Goal: Information Seeking & Learning: Learn about a topic

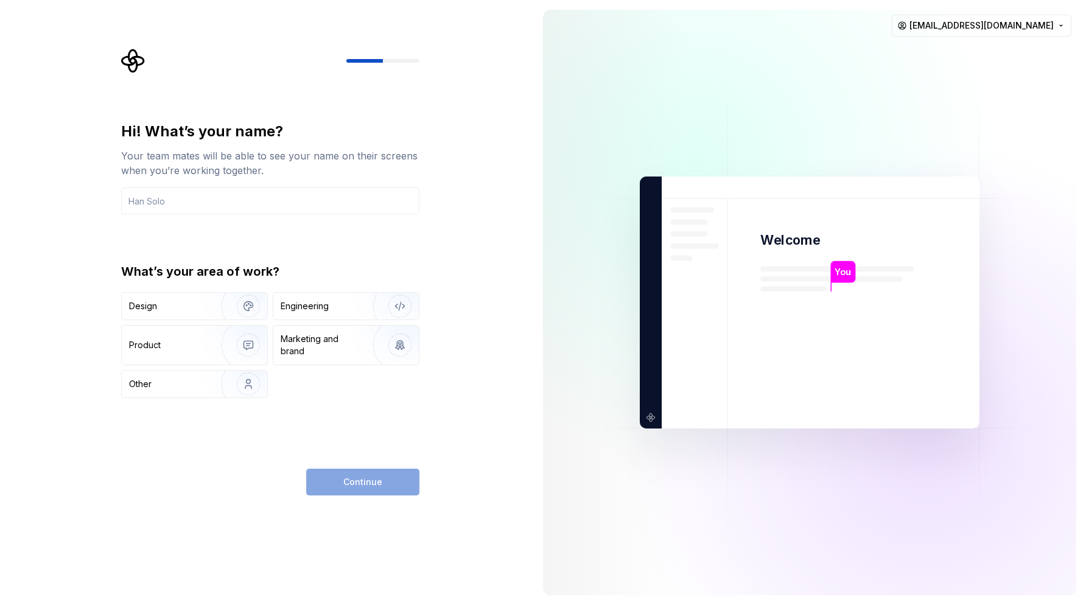
click at [128, 57] on icon "Supernova Logo" at bounding box center [132, 60] width 23 height 23
click at [345, 480] on div "Continue" at bounding box center [362, 482] width 113 height 27
drag, startPoint x: 372, startPoint y: 60, endPoint x: 422, endPoint y: 61, distance: 50.5
click at [422, 61] on div "Hi! What’s your name? Your team mates will be able to see your name on their sc…" at bounding box center [274, 272] width 320 height 447
click at [28, 166] on div "Hi! What’s your name? Your team mates will be able to see your name on their sc…" at bounding box center [266, 302] width 533 height 605
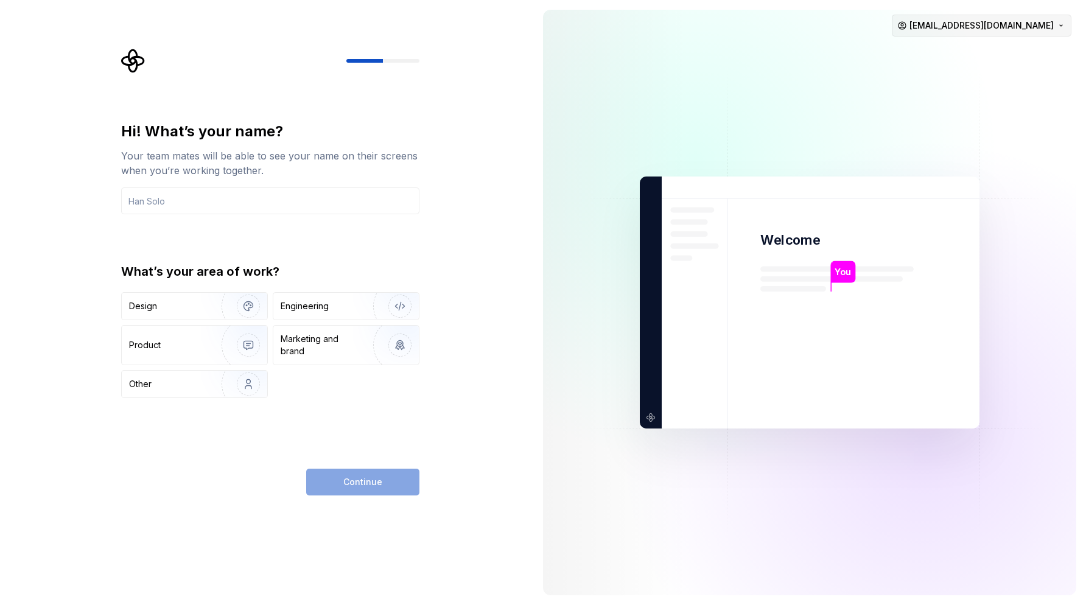
click at [1051, 29] on html "Hi! What’s your name? Your team mates will be able to see your name on their sc…" at bounding box center [543, 302] width 1086 height 605
click at [968, 53] on div "Sign out" at bounding box center [997, 52] width 116 height 12
click at [180, 304] on div "Design" at bounding box center [167, 306] width 77 height 12
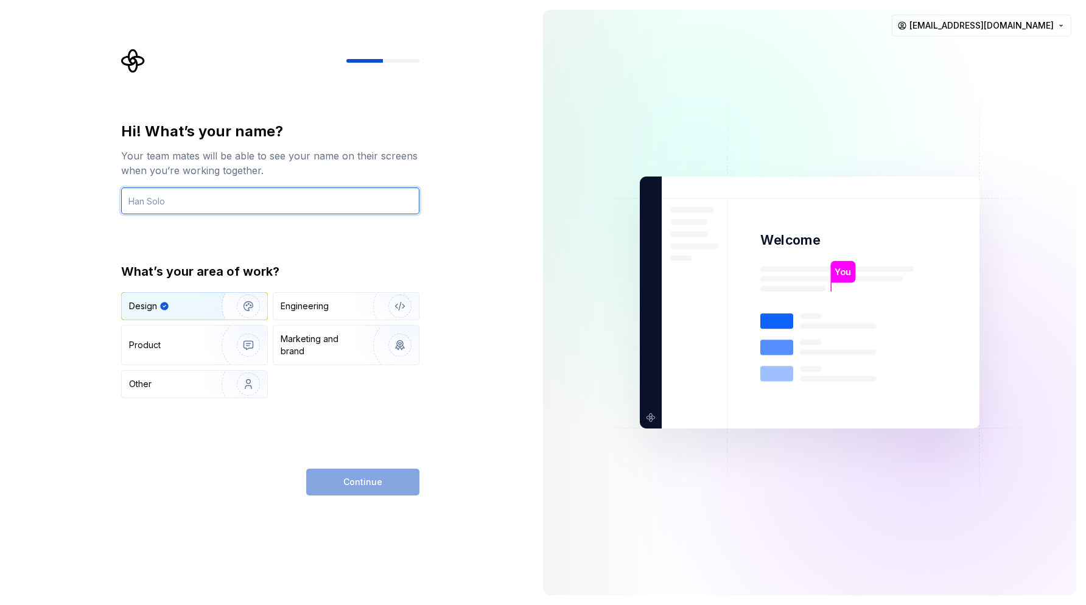
click at [295, 204] on input "text" at bounding box center [270, 200] width 298 height 27
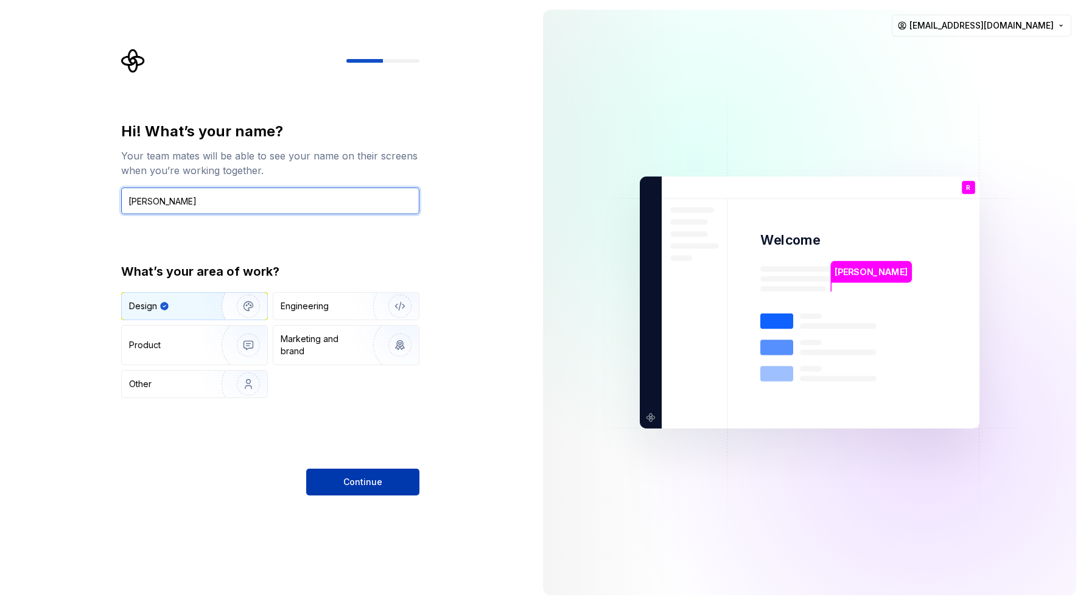
type input "Rajeev Reddy"
click at [360, 482] on span "Continue" at bounding box center [362, 482] width 39 height 12
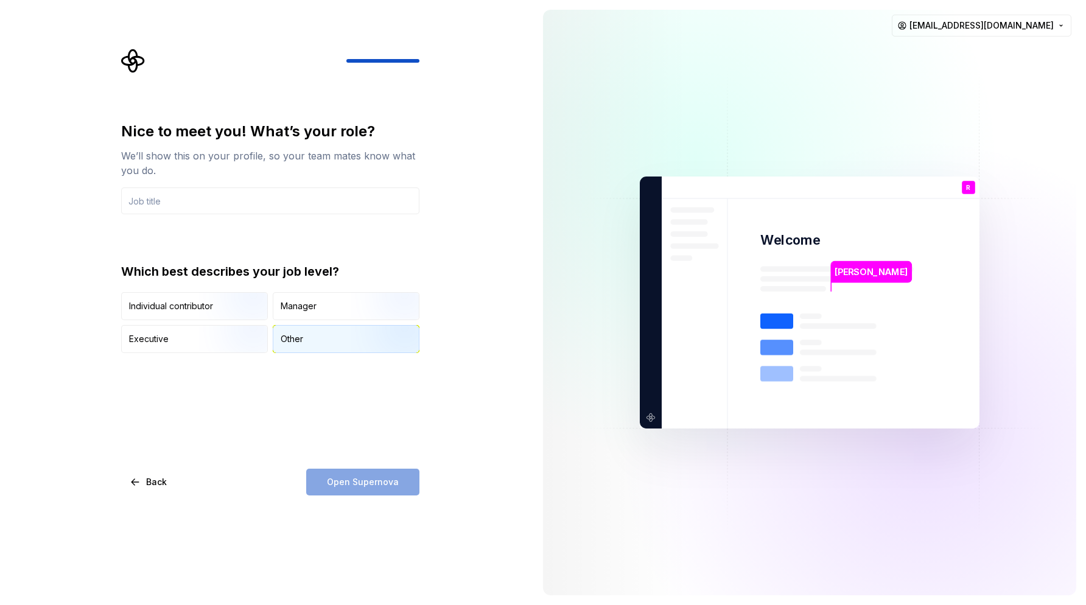
click at [289, 333] on div "Other" at bounding box center [292, 339] width 23 height 12
click at [375, 483] on div "Open Supernova" at bounding box center [362, 482] width 113 height 27
click at [213, 352] on button "Executive" at bounding box center [194, 339] width 147 height 28
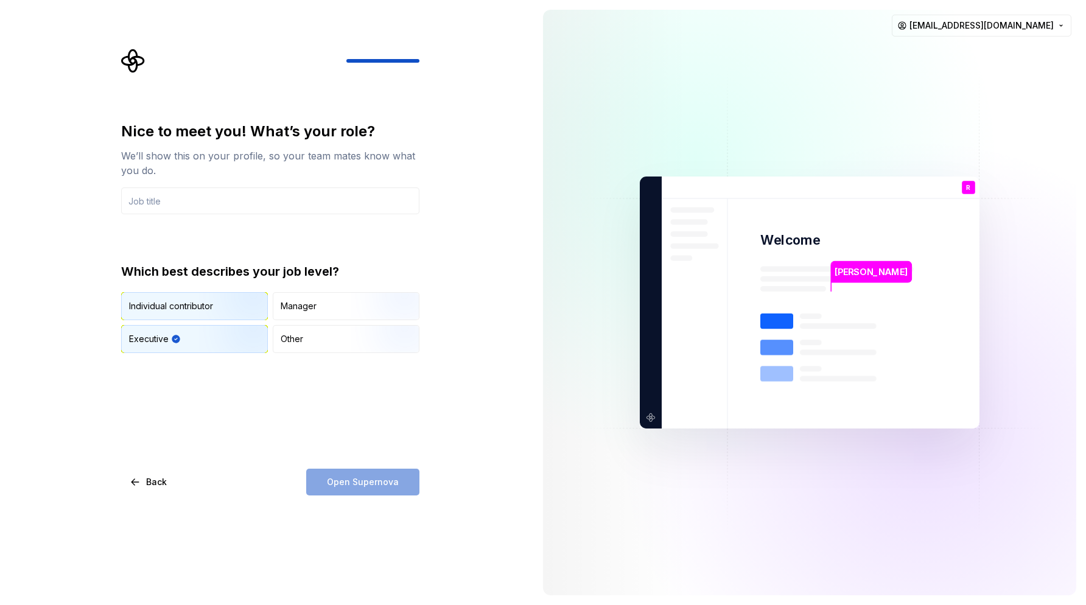
click at [201, 301] on img "button" at bounding box center [238, 322] width 78 height 82
click at [344, 475] on div "Open Supernova" at bounding box center [362, 482] width 113 height 27
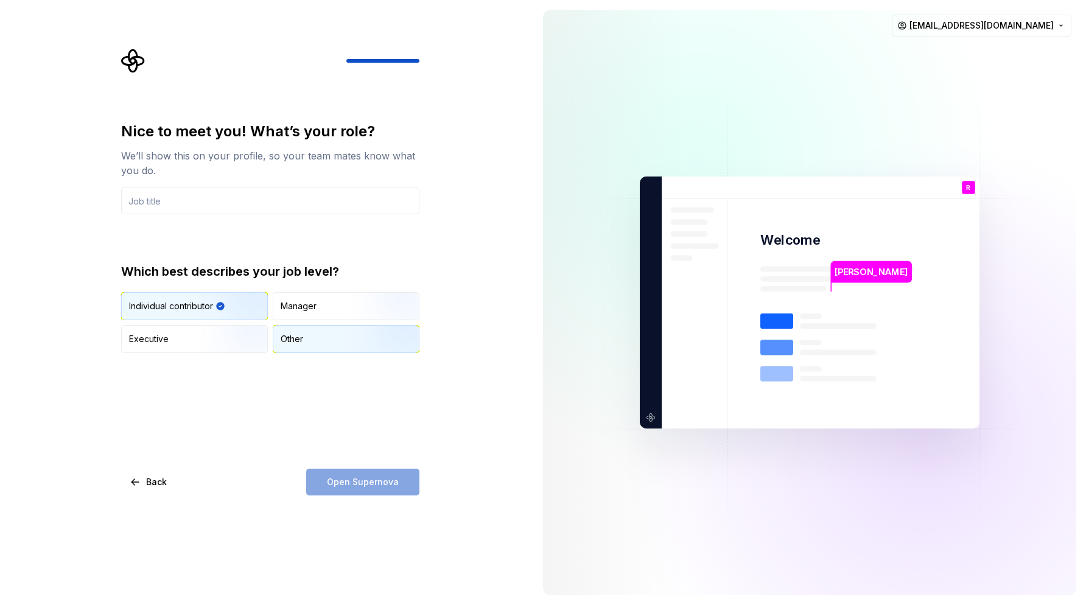
click at [315, 348] on div "Other" at bounding box center [345, 339] width 145 height 27
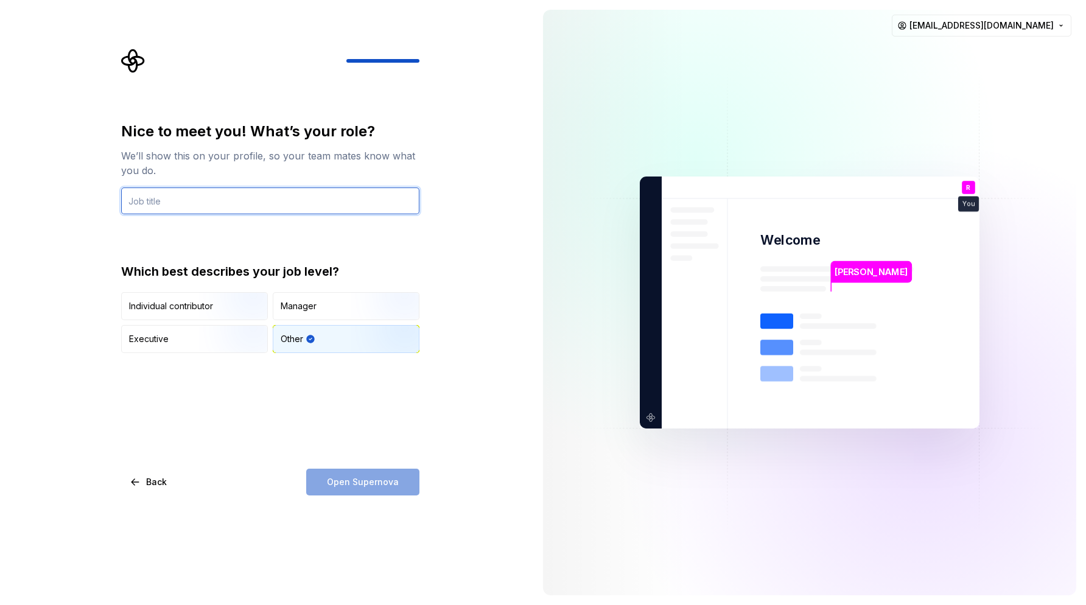
click at [262, 202] on input "text" at bounding box center [270, 200] width 298 height 27
type input "Designer"
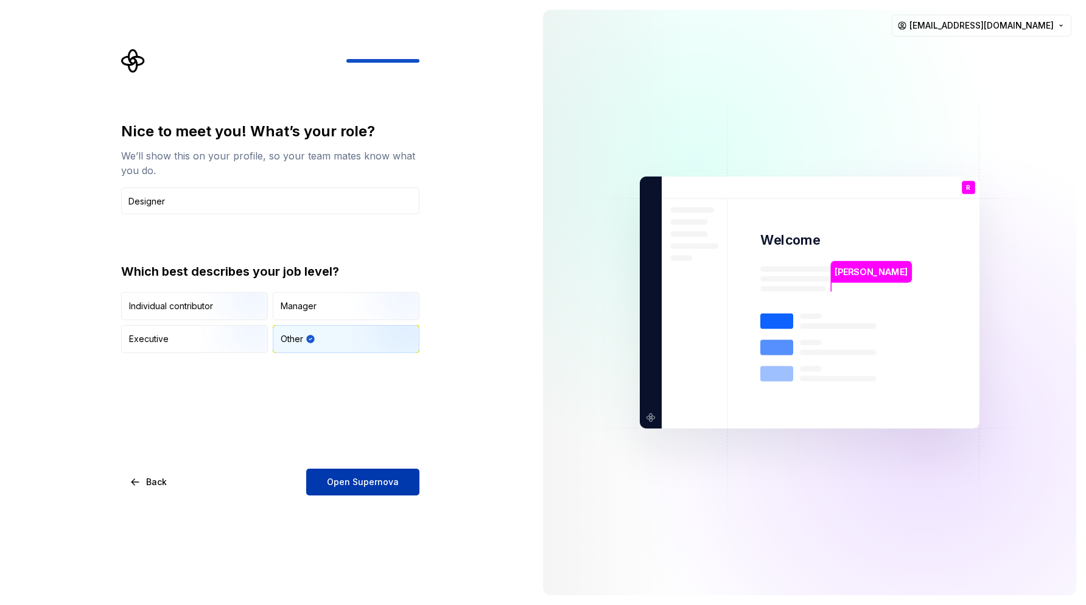
click at [342, 483] on span "Open Supernova" at bounding box center [363, 482] width 72 height 12
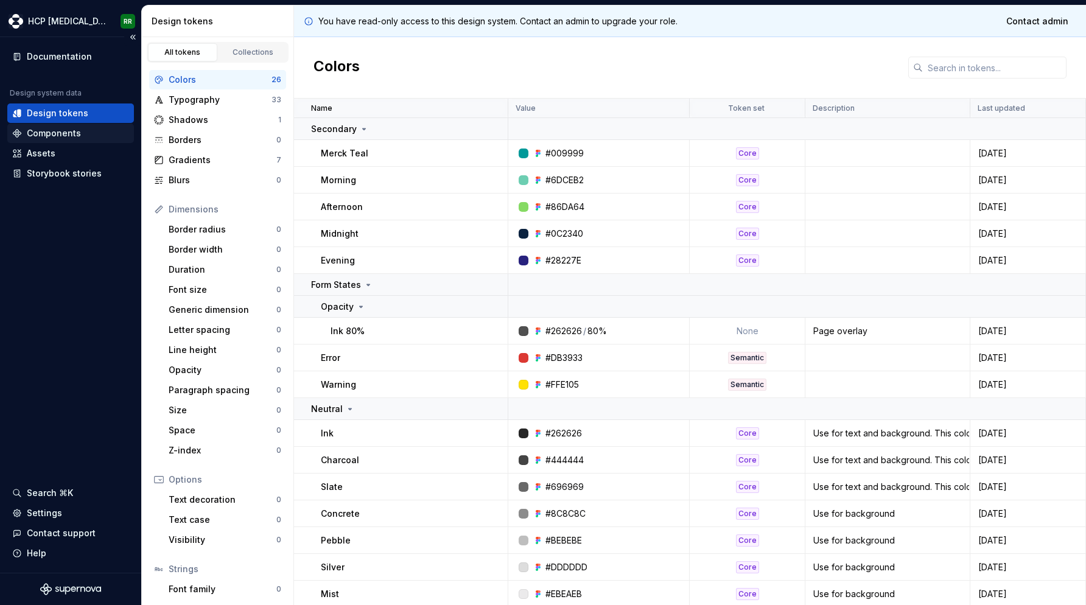
click at [43, 133] on div "Components" at bounding box center [54, 133] width 54 height 12
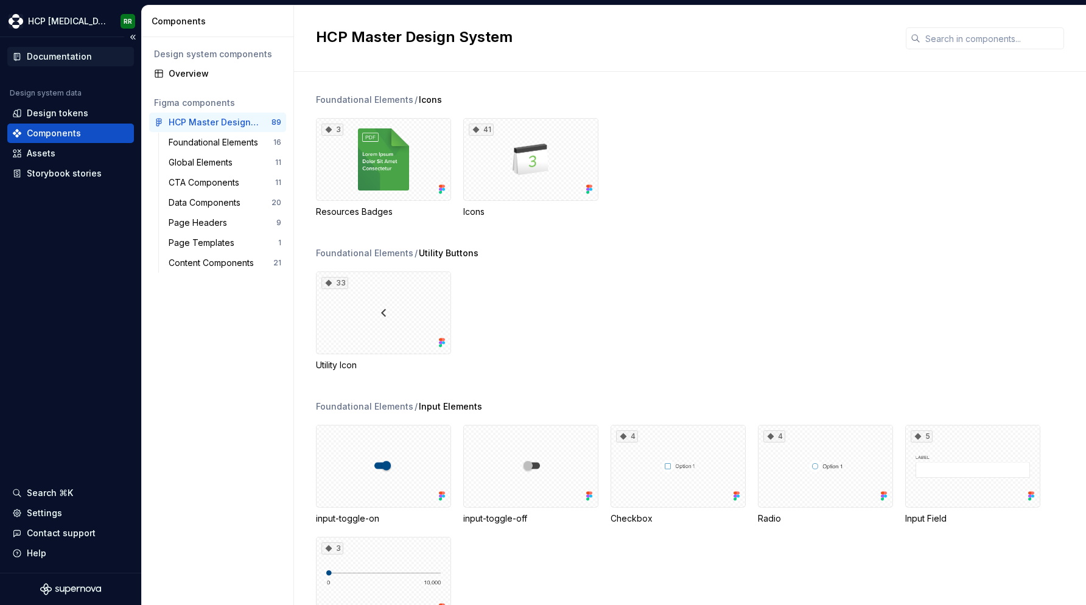
click at [75, 53] on div "Documentation" at bounding box center [59, 57] width 65 height 12
click at [133, 39] on button "Collapse sidebar" at bounding box center [132, 37] width 17 height 17
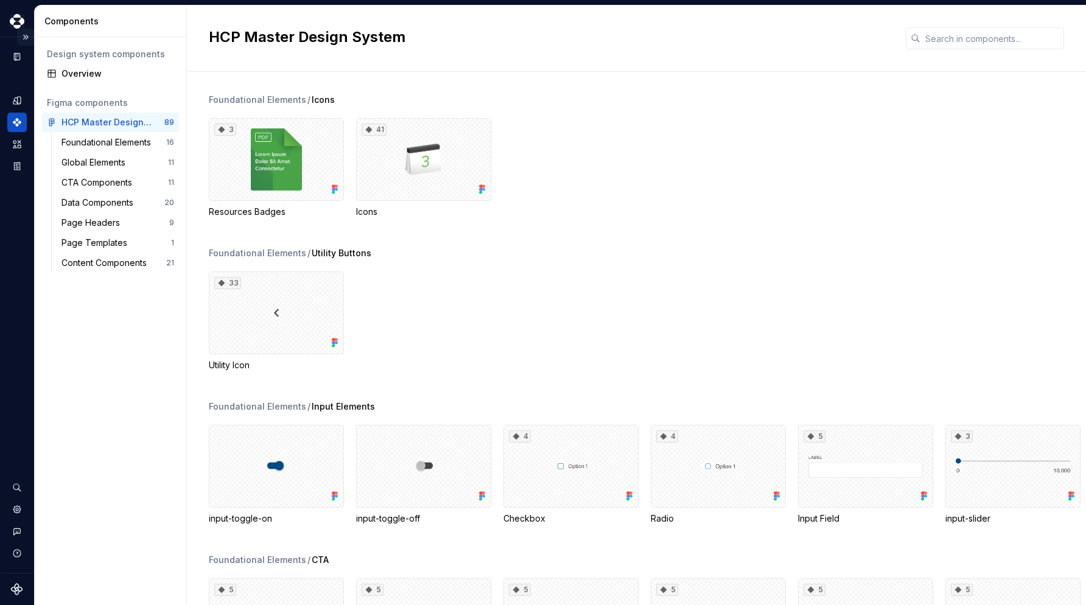
click at [27, 35] on button "Expand sidebar" at bounding box center [25, 37] width 17 height 17
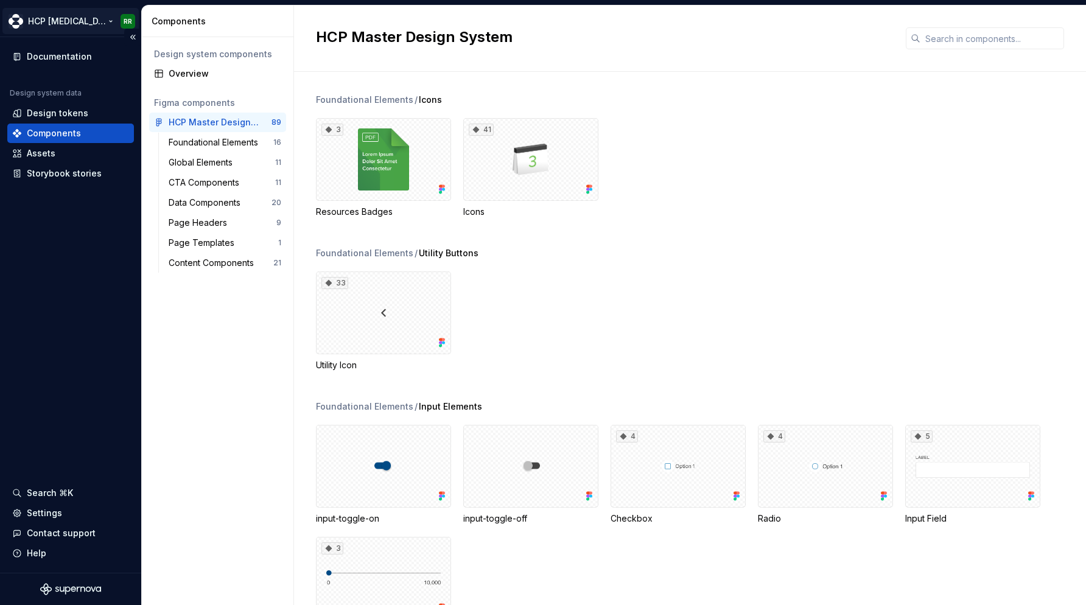
click at [87, 18] on html "HCP Keytruda RR Documentation Design system data Design tokens Components Asset…" at bounding box center [543, 302] width 1086 height 605
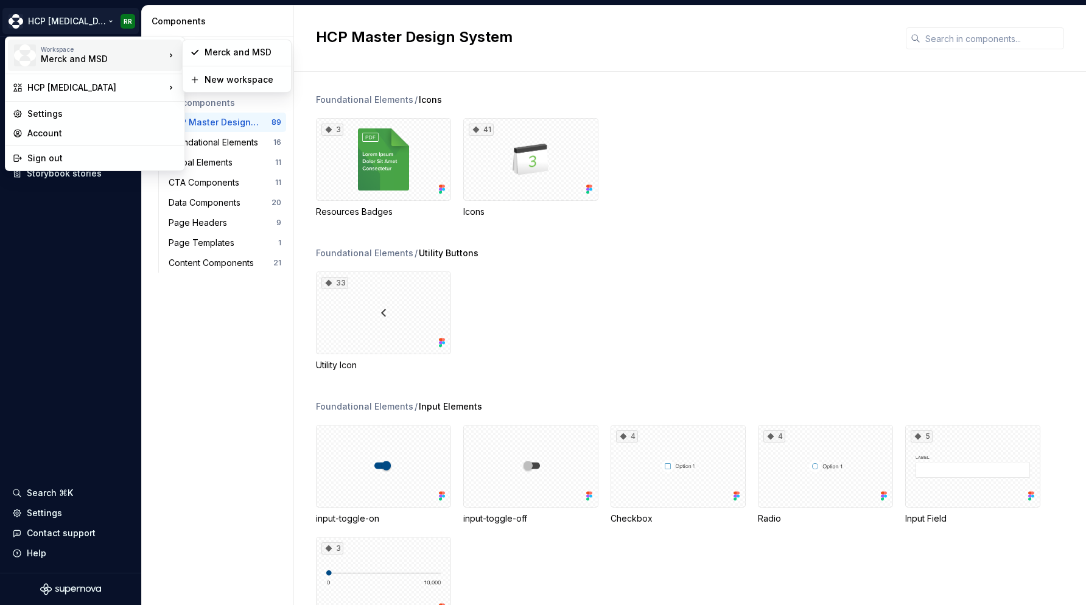
click at [86, 55] on div "Merck and MSD" at bounding box center [92, 59] width 103 height 12
click at [215, 55] on div "Merck and MSD" at bounding box center [243, 52] width 79 height 12
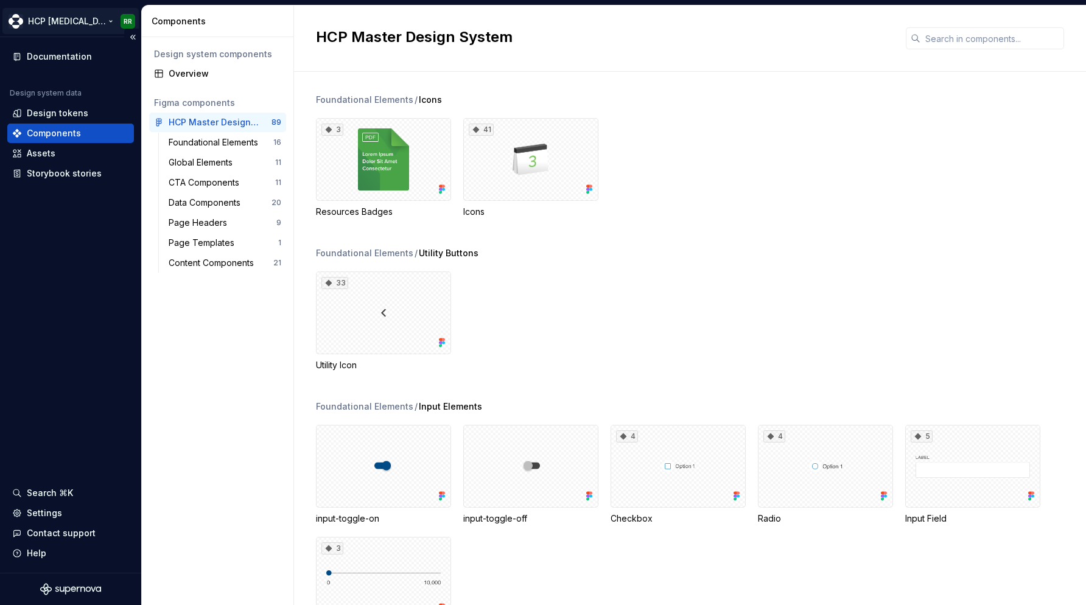
click at [65, 21] on html "HCP Keytruda RR Documentation Design system data Design tokens Components Asset…" at bounding box center [543, 302] width 1086 height 605
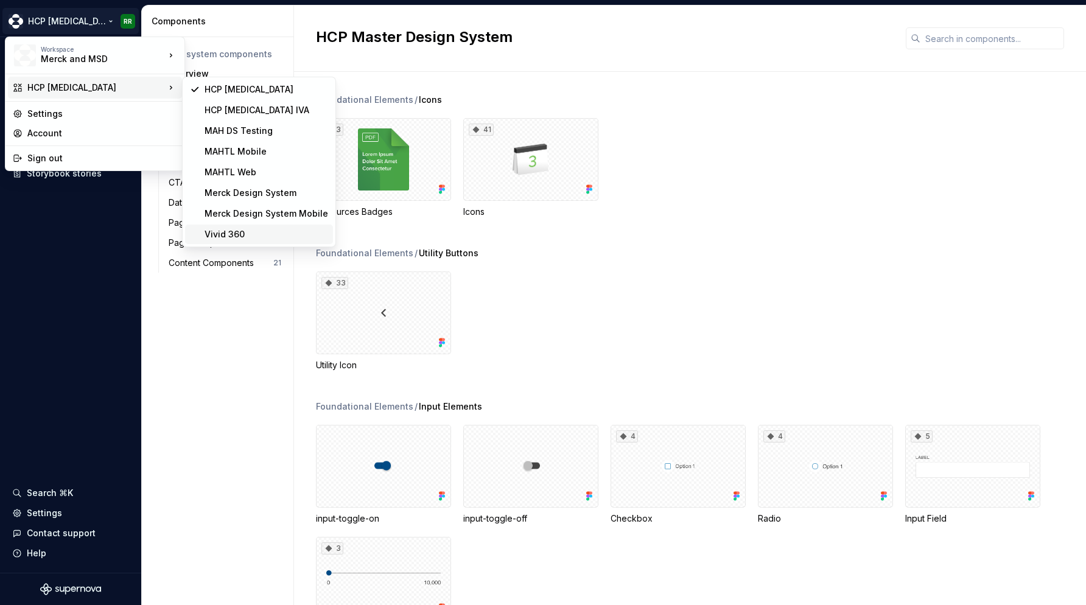
click at [237, 234] on div "Vivid 360" at bounding box center [266, 234] width 124 height 12
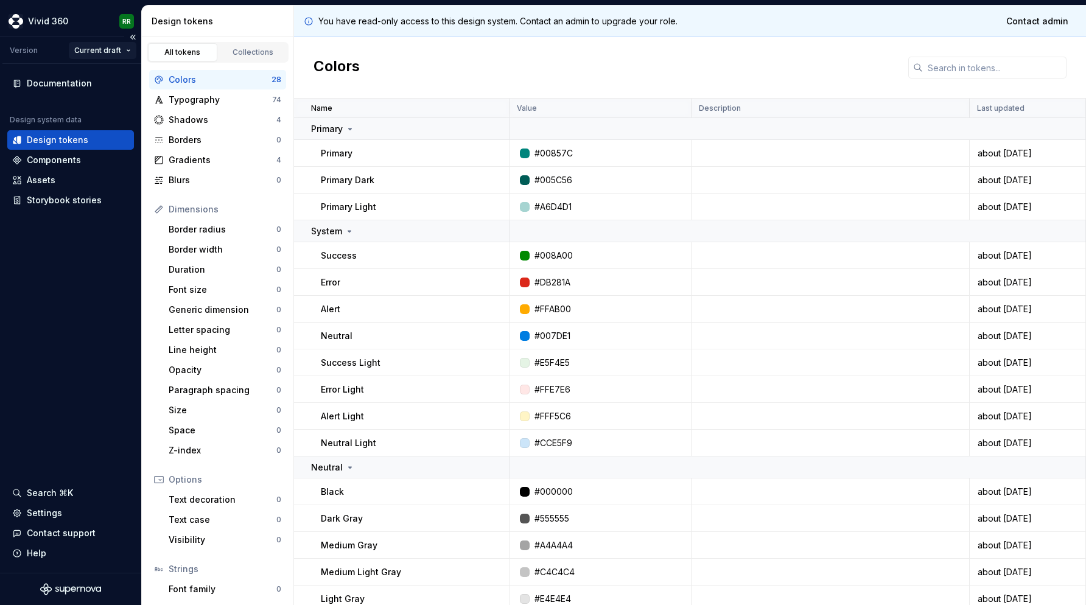
click at [97, 49] on html "Vivid 360 RR Version Current draft Documentation Design system data Design toke…" at bounding box center [543, 302] width 1086 height 605
drag, startPoint x: 58, startPoint y: 275, endPoint x: 67, endPoint y: 155, distance: 120.9
click at [58, 276] on html "Vivid 360 RR Version Current draft Documentation Design system data Design toke…" at bounding box center [543, 302] width 1086 height 605
click at [113, 49] on html "Vivid 360 RR Version Current draft Documentation Design system data Design toke…" at bounding box center [543, 302] width 1086 height 605
click at [113, 54] on html "Vivid 360 RR Version Current draft Documentation Design system data Design toke…" at bounding box center [543, 302] width 1086 height 605
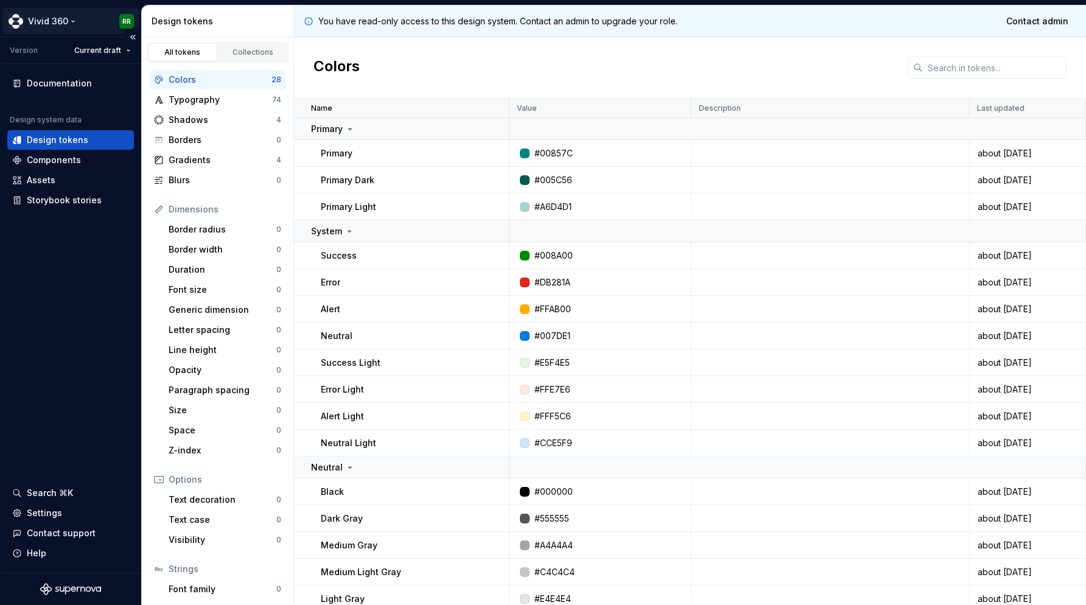
click at [69, 21] on html "Vivid 360 RR Version Current draft Documentation Design system data Design toke…" at bounding box center [543, 302] width 1086 height 605
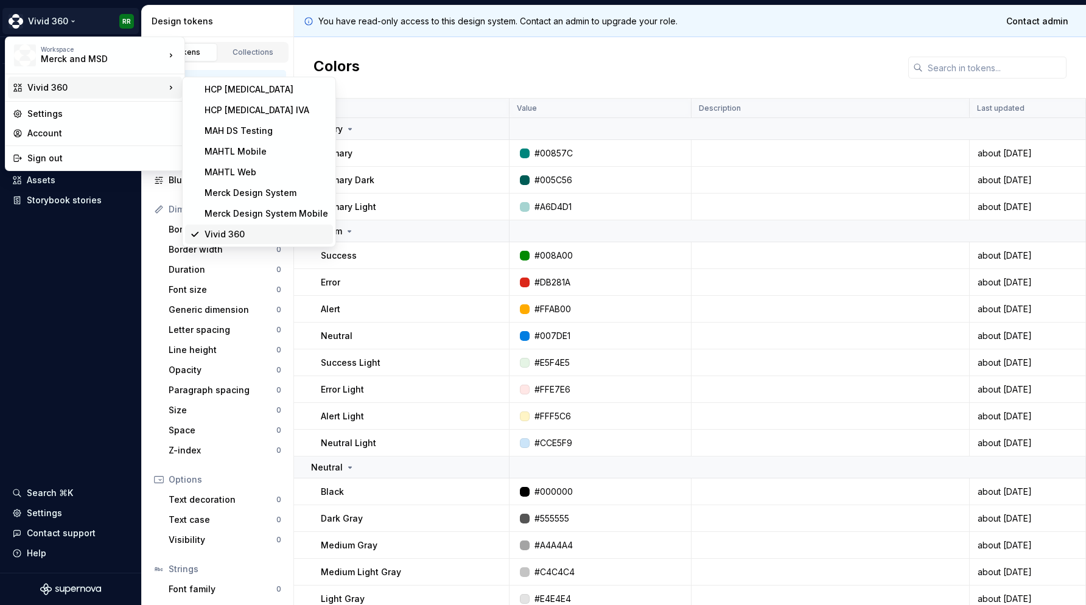
click at [220, 236] on div "Vivid 360" at bounding box center [266, 234] width 124 height 12
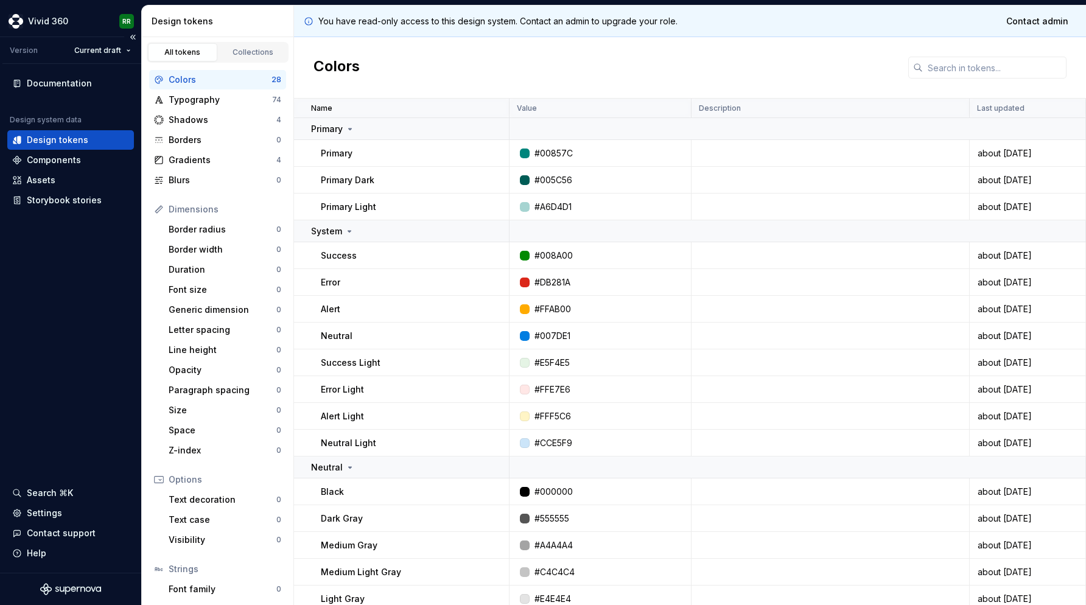
click at [92, 273] on div "Documentation Design system data Design tokens Components Assets Storybook stor…" at bounding box center [70, 318] width 141 height 509
click at [73, 156] on div "Components" at bounding box center [54, 160] width 54 height 12
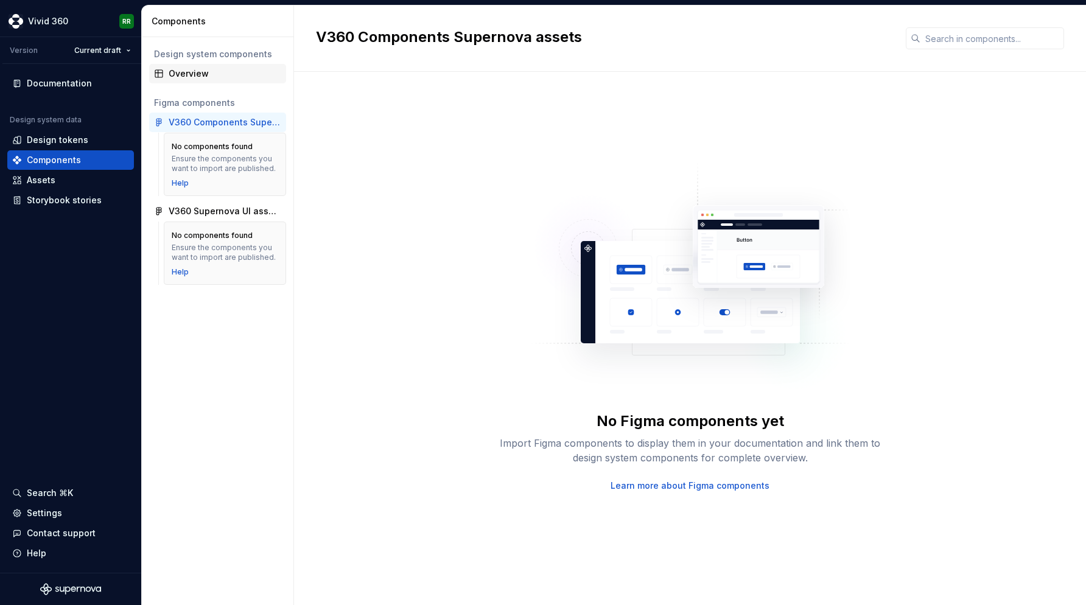
click at [198, 73] on div "Overview" at bounding box center [225, 74] width 113 height 12
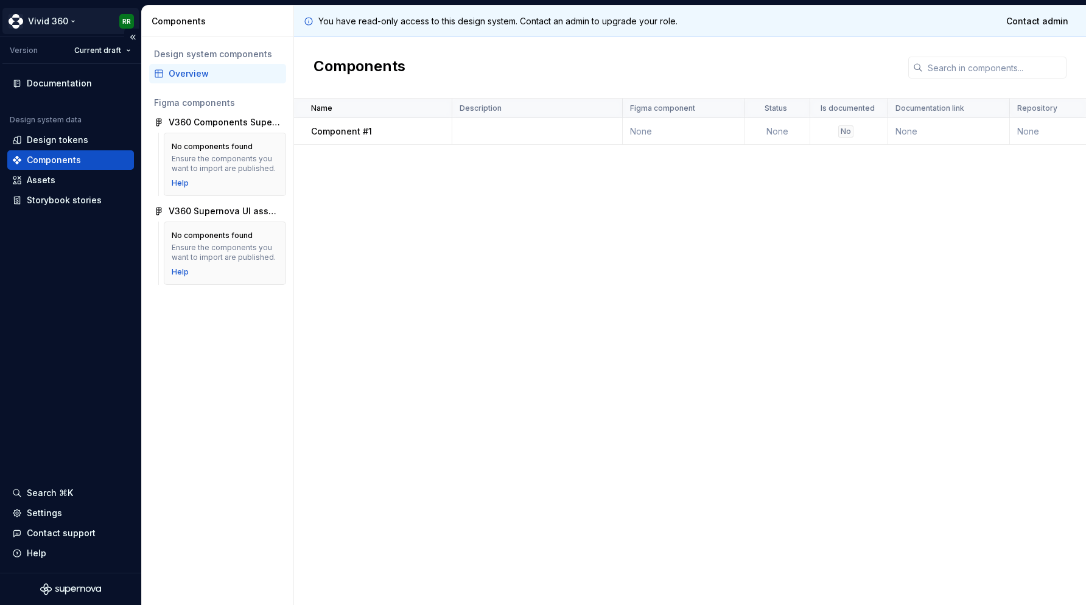
click at [73, 18] on html "Vivid 360 RR Version Current draft Documentation Design system data Design toke…" at bounding box center [543, 302] width 1086 height 605
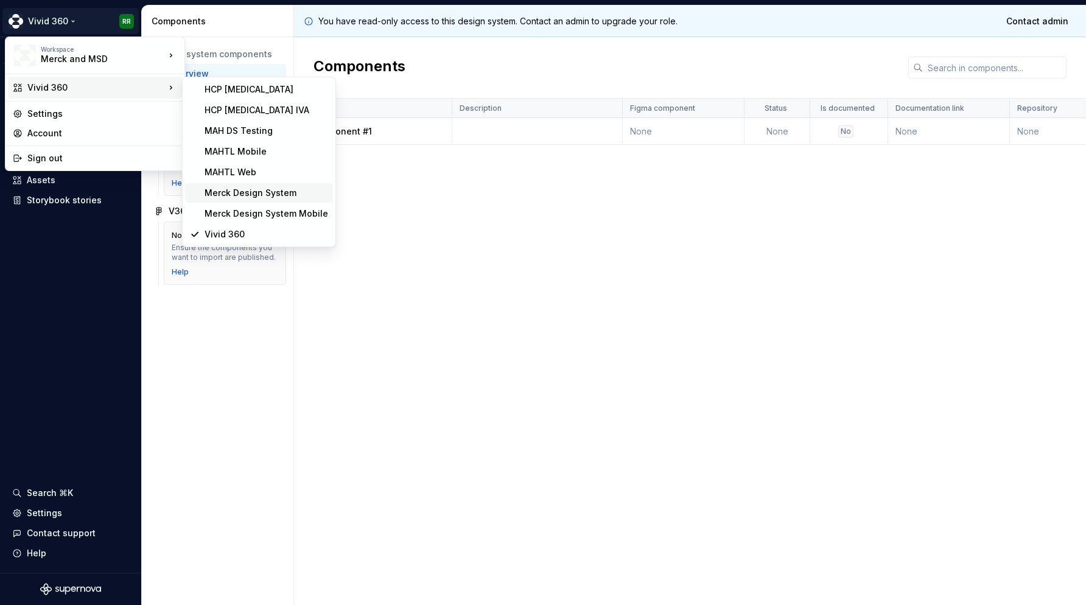
click at [231, 190] on div "Merck Design System" at bounding box center [266, 193] width 124 height 12
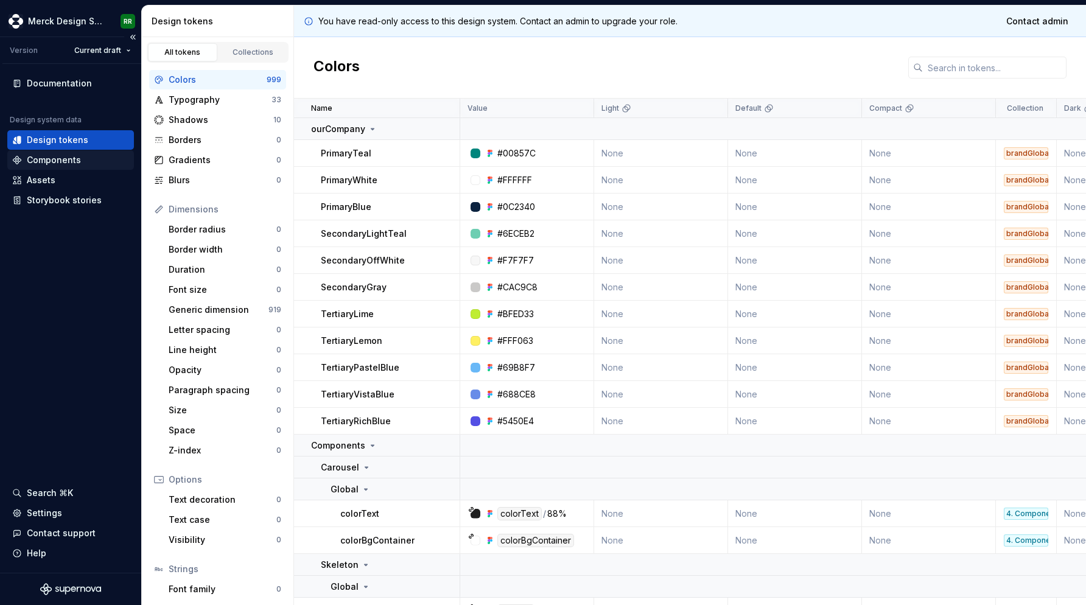
click at [75, 158] on div "Components" at bounding box center [54, 160] width 54 height 12
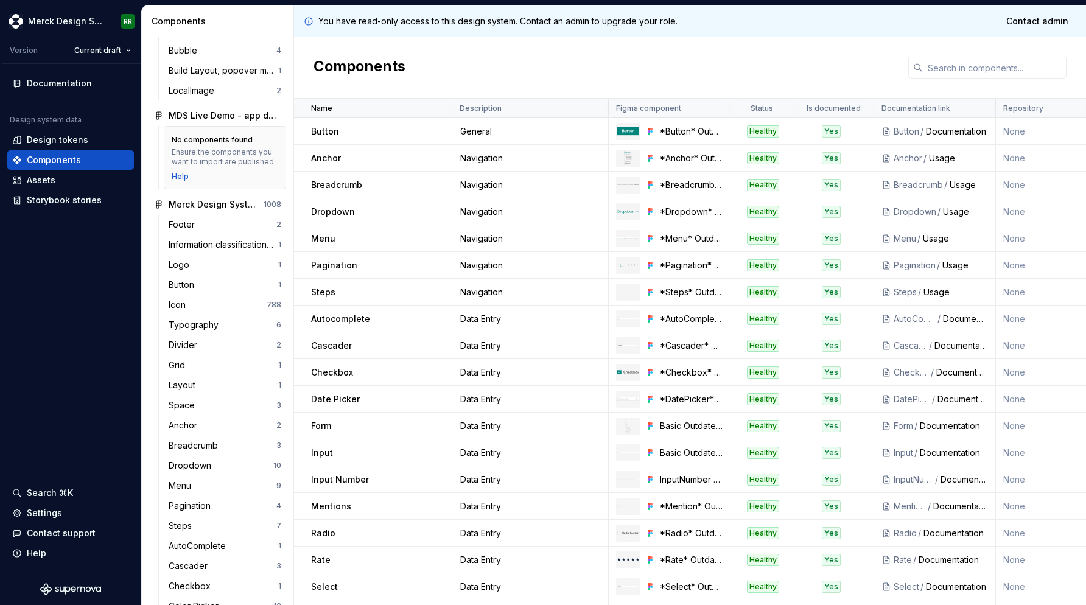
scroll to position [178, 0]
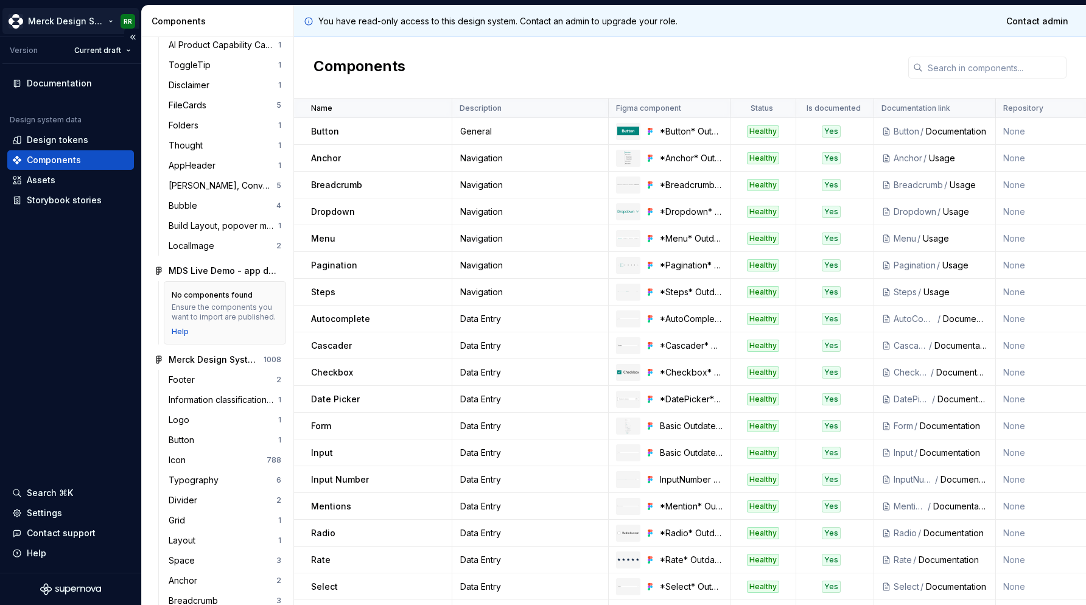
click at [105, 24] on html "Merck Design System RR Version Current draft Documentation Design system data D…" at bounding box center [543, 302] width 1086 height 605
click at [111, 18] on html "Merck Design System RR Version Current draft Documentation Design system data D…" at bounding box center [543, 302] width 1086 height 605
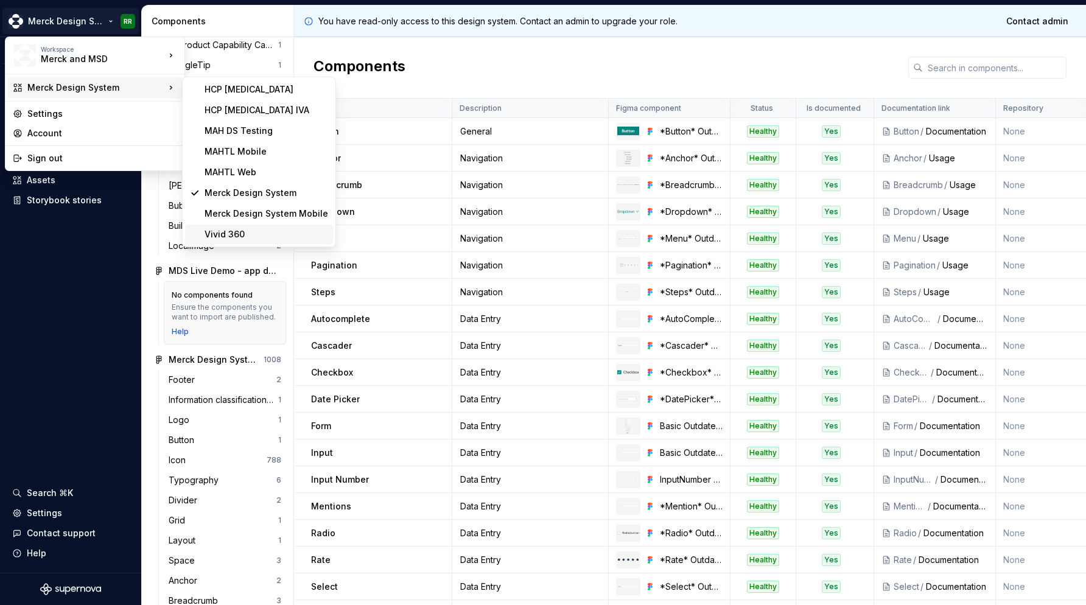
click at [243, 234] on div "Vivid 360" at bounding box center [266, 234] width 124 height 12
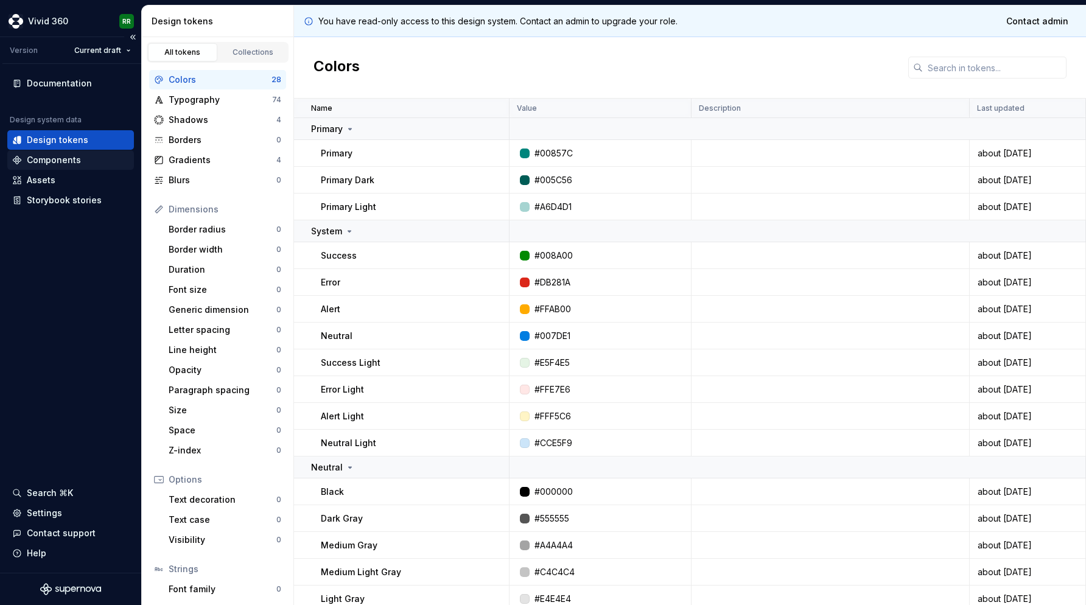
click at [71, 154] on div "Components" at bounding box center [54, 160] width 54 height 12
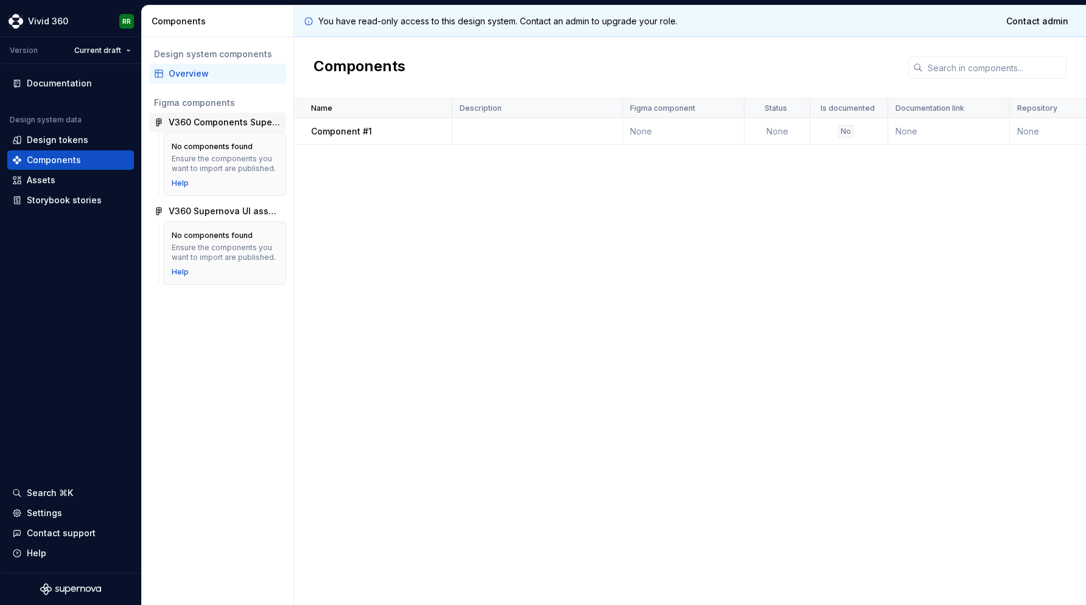
click at [201, 122] on div "V360 Components Supernova assets" at bounding box center [225, 122] width 113 height 12
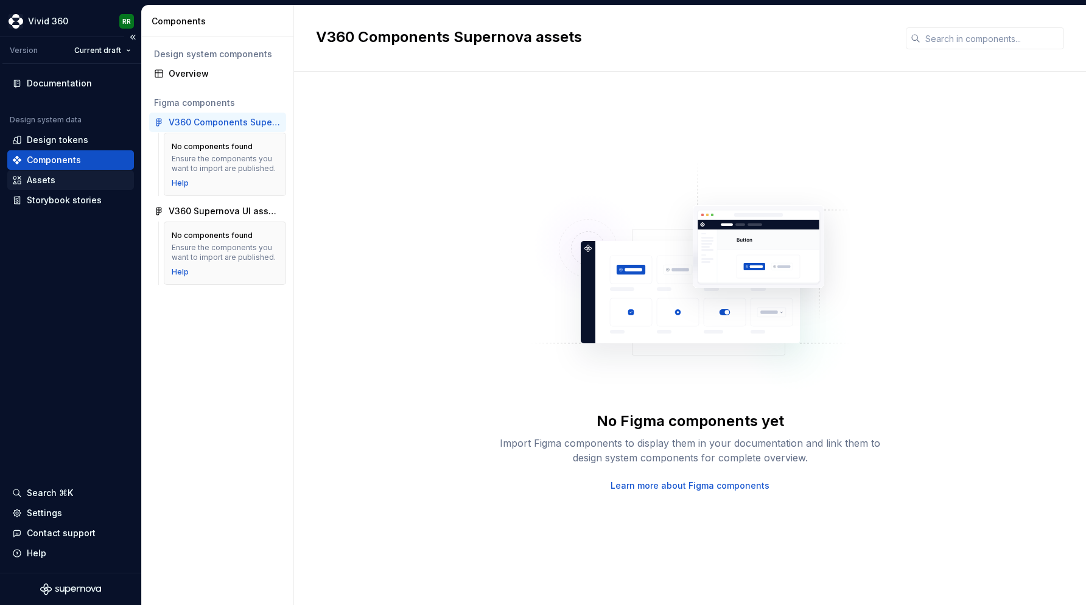
click at [85, 182] on div "Assets" at bounding box center [70, 180] width 117 height 12
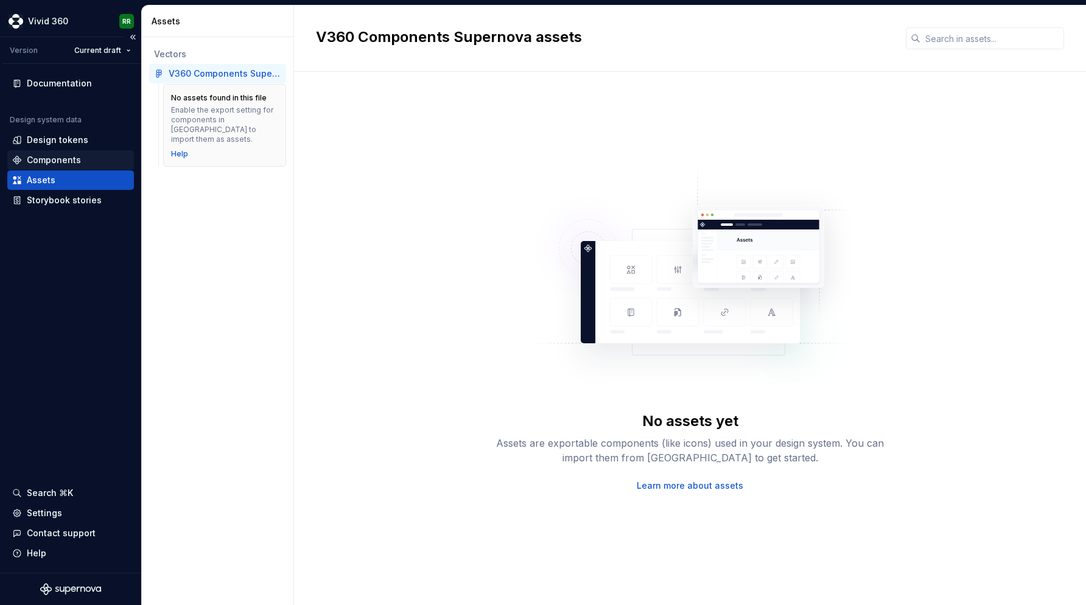
click at [89, 155] on div "Components" at bounding box center [70, 160] width 117 height 12
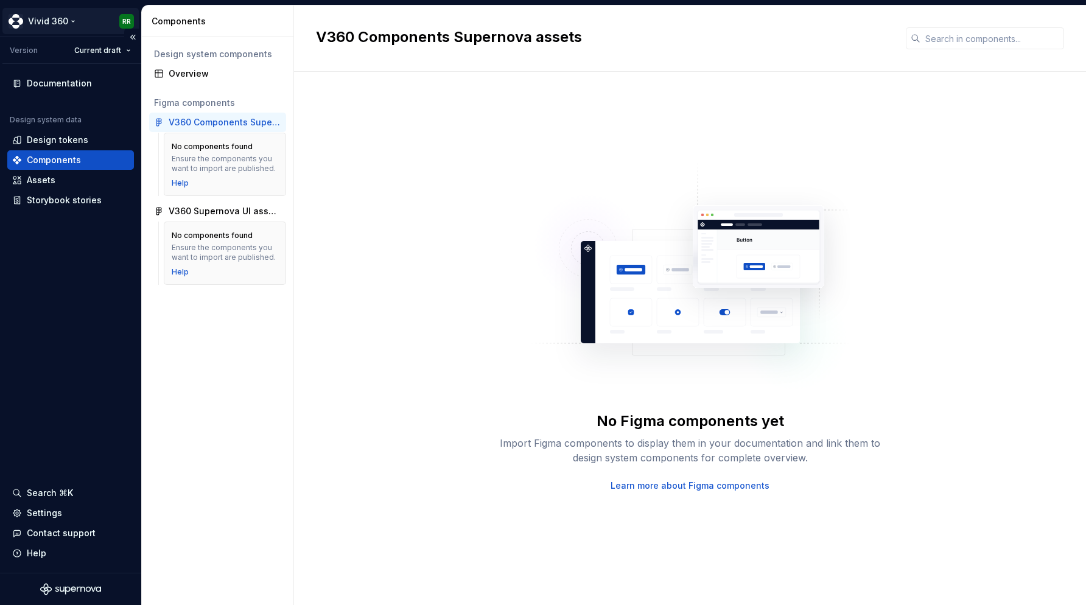
click at [70, 20] on html "Vivid 360 RR Version Current draft Documentation Design system data Design toke…" at bounding box center [543, 302] width 1086 height 605
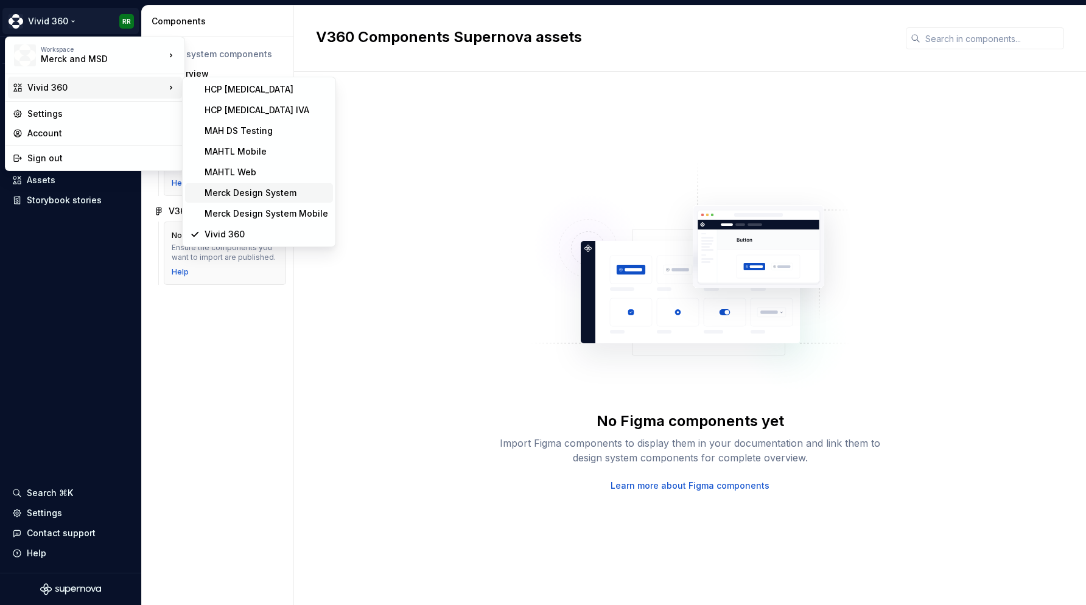
click at [250, 198] on div "Merck Design System" at bounding box center [266, 193] width 124 height 12
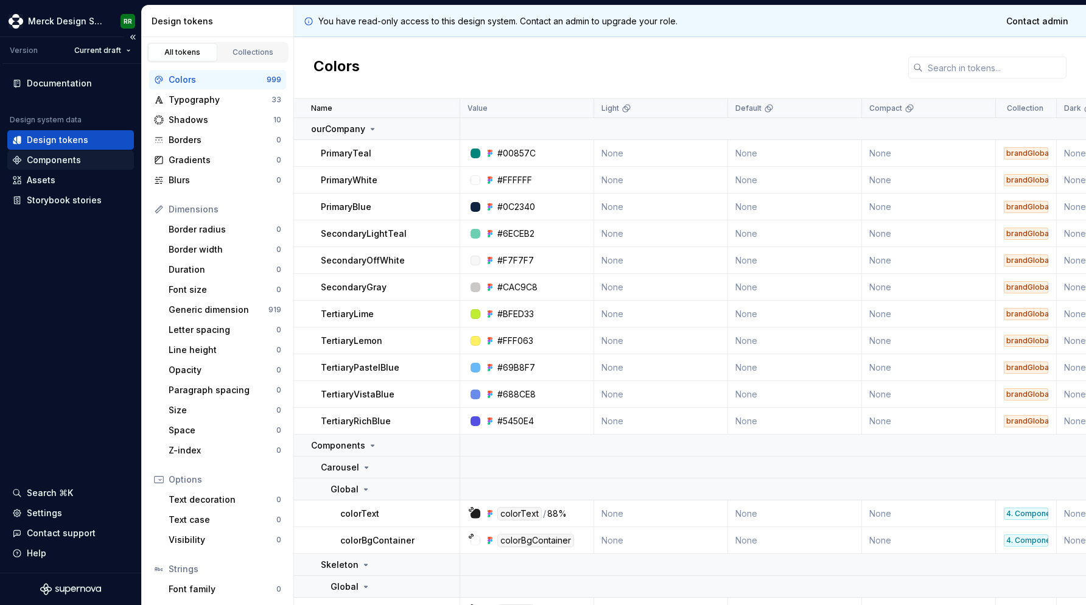
click at [83, 159] on div "Components" at bounding box center [70, 160] width 117 height 12
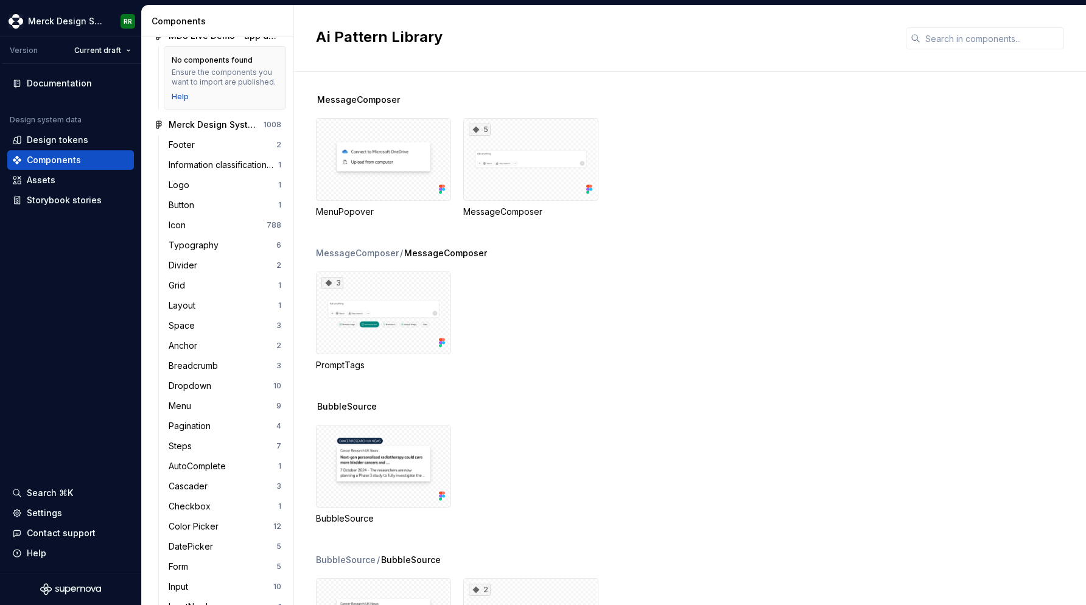
scroll to position [419, 0]
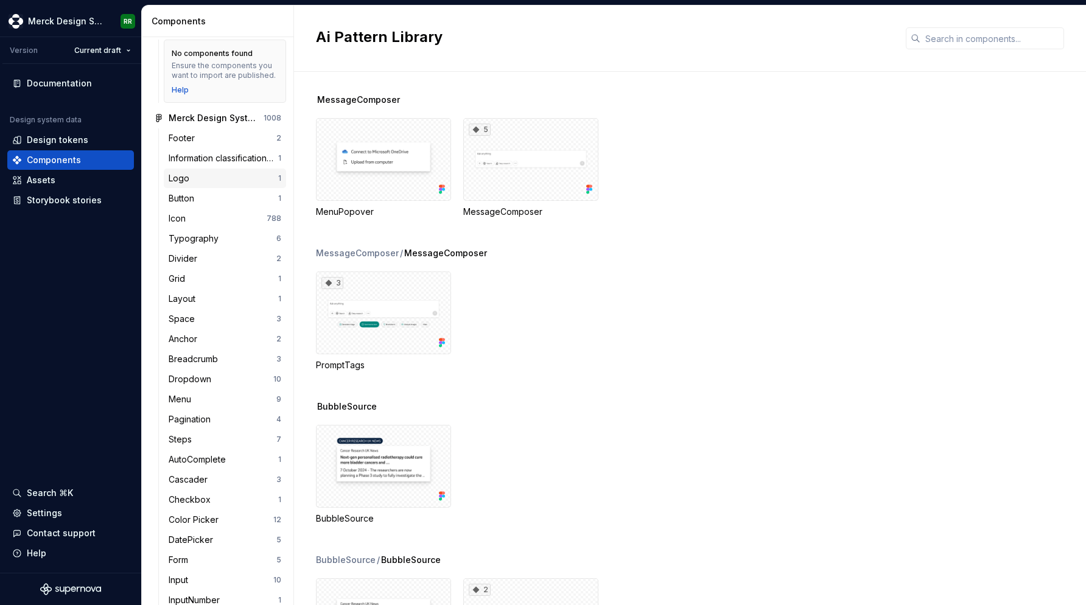
click at [192, 184] on div "Logo" at bounding box center [182, 178] width 26 height 12
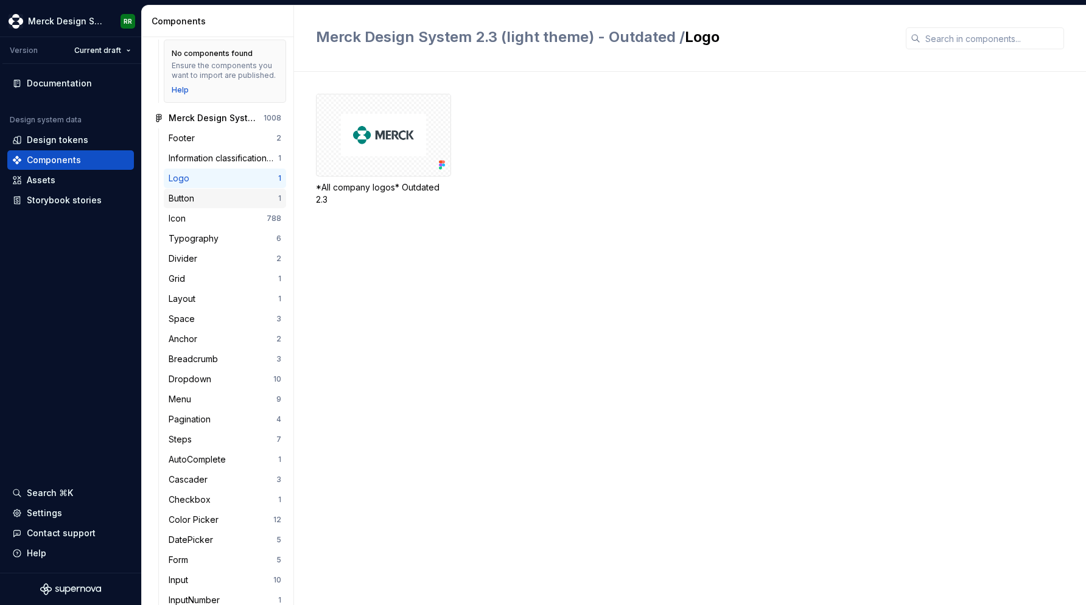
click at [191, 204] on div "Button" at bounding box center [184, 198] width 30 height 12
click at [192, 285] on div "Grid" at bounding box center [224, 279] width 110 height 12
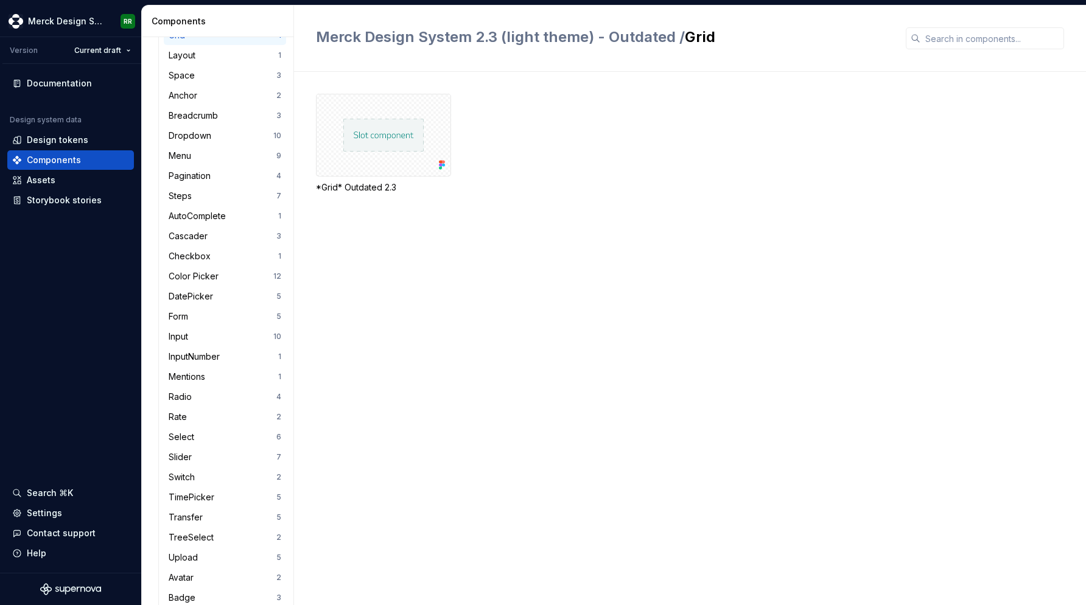
scroll to position [666, 0]
click at [192, 283] on div "Color Picker 12" at bounding box center [225, 273] width 122 height 19
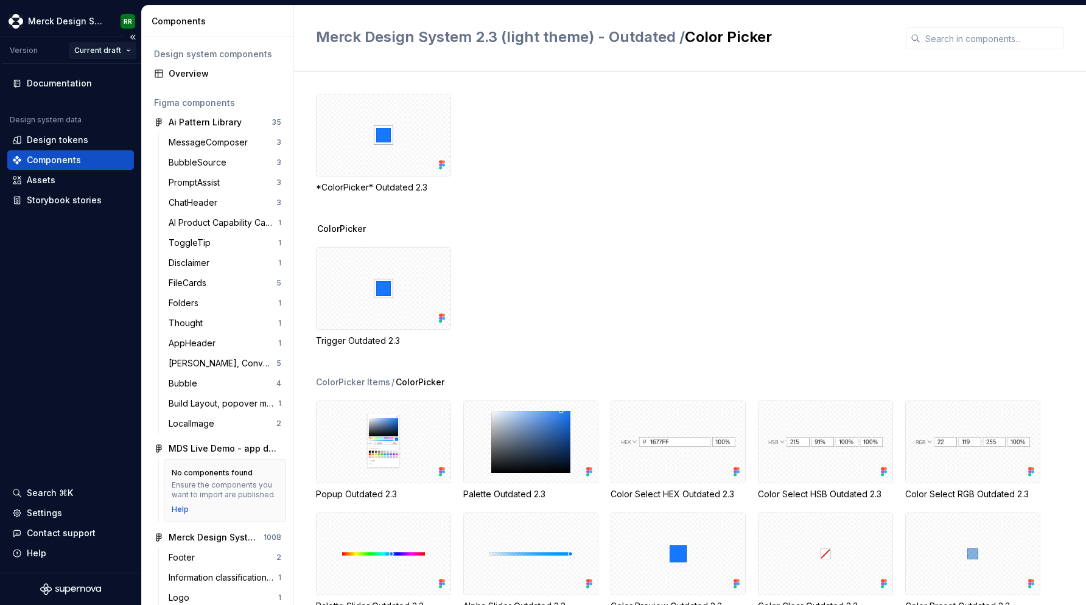
click at [126, 50] on html "Merck Design System RR Version Current draft Documentation Design system data D…" at bounding box center [543, 302] width 1086 height 605
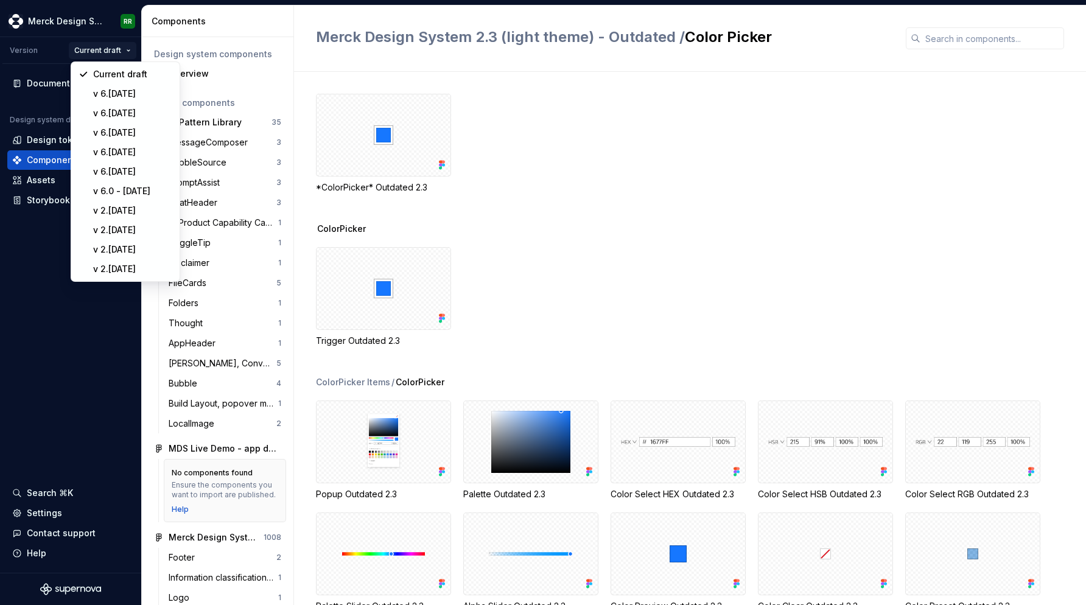
click at [108, 49] on html "Merck Design System RR Version Current draft Documentation Design system data D…" at bounding box center [543, 302] width 1086 height 605
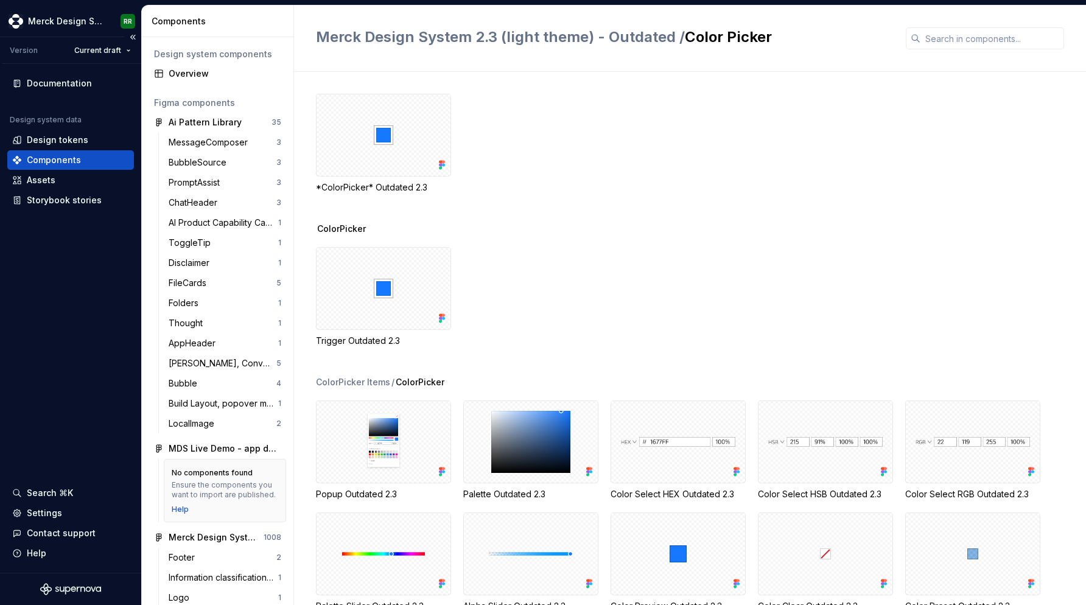
click at [40, 254] on div "Documentation Design system data Design tokens Components Assets Storybook stor…" at bounding box center [70, 318] width 141 height 509
click at [110, 20] on html "Merck Design System RR Version Current draft Documentation Design system data D…" at bounding box center [543, 302] width 1086 height 605
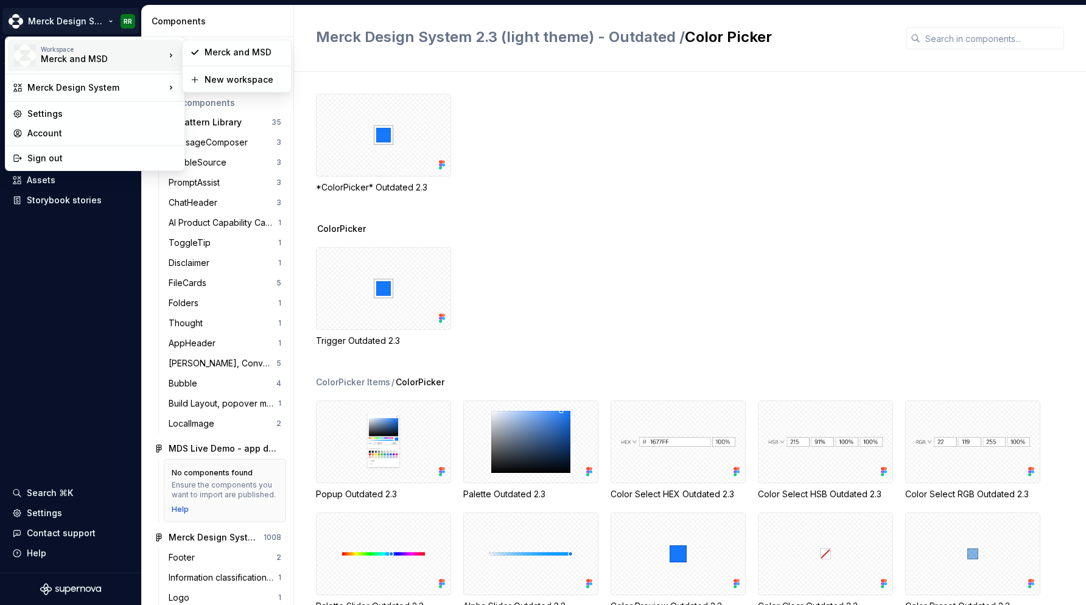
click at [129, 61] on div "Merck and MSD" at bounding box center [92, 59] width 103 height 12
click at [84, 257] on html "Merck Design System RR Version Current draft Documentation Design system data D…" at bounding box center [543, 302] width 1086 height 605
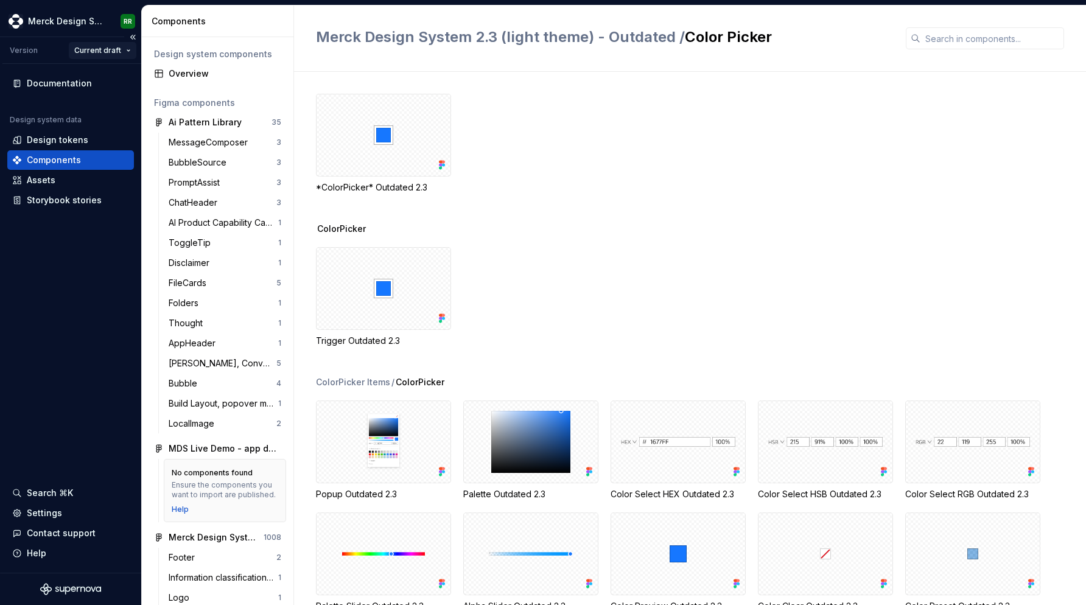
click at [129, 49] on html "Merck Design System RR Version Current draft Documentation Design system data D…" at bounding box center [543, 302] width 1086 height 605
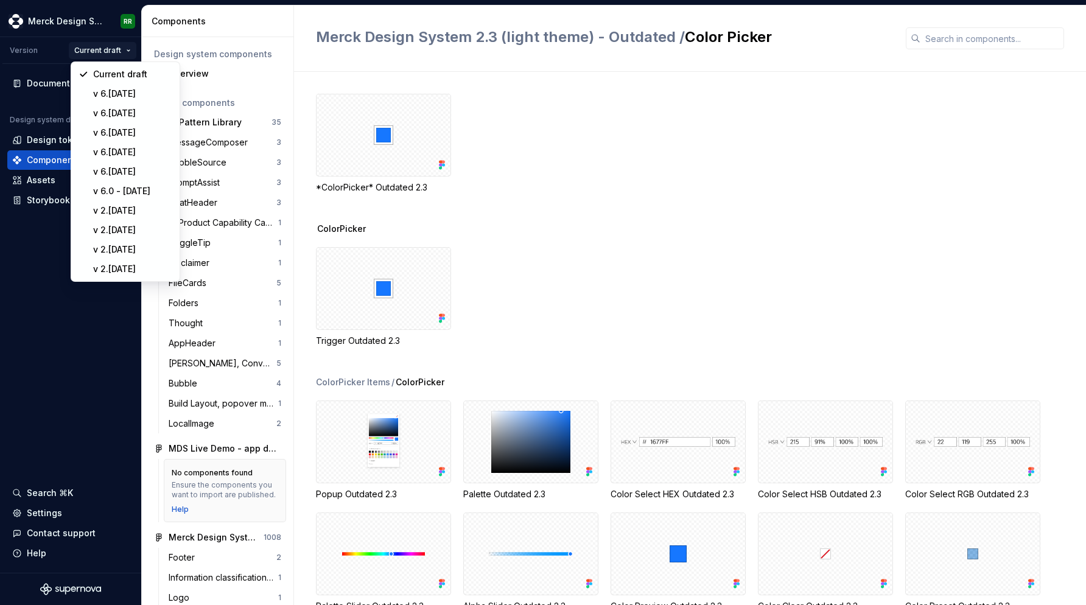
click at [43, 298] on html "Merck Design System RR Version Current draft Documentation Design system data D…" at bounding box center [543, 302] width 1086 height 605
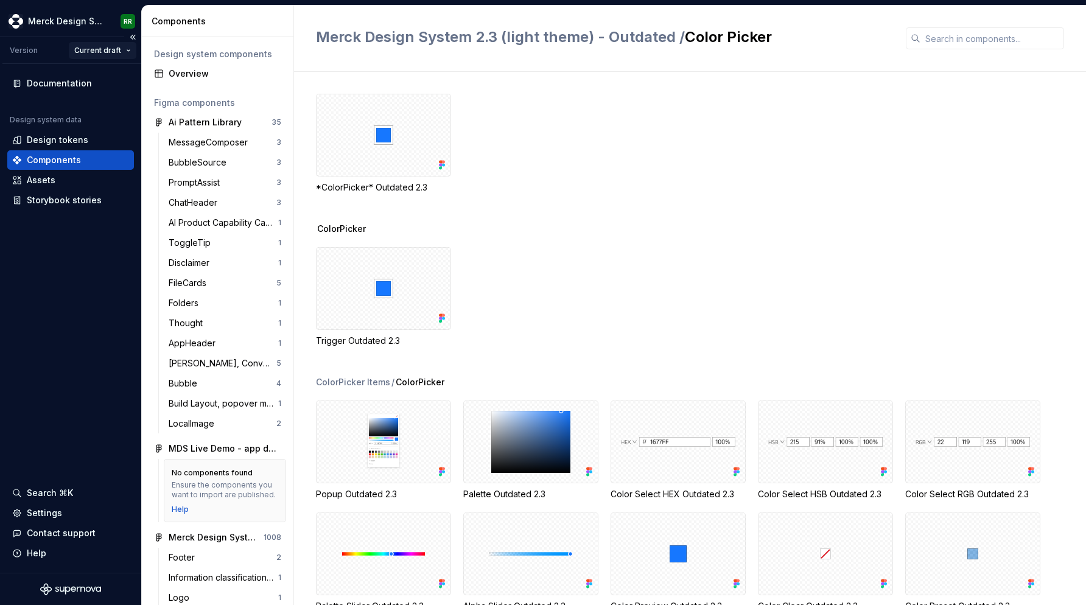
click at [128, 47] on html "Merck Design System RR Version Current draft Documentation Design system data D…" at bounding box center [543, 302] width 1086 height 605
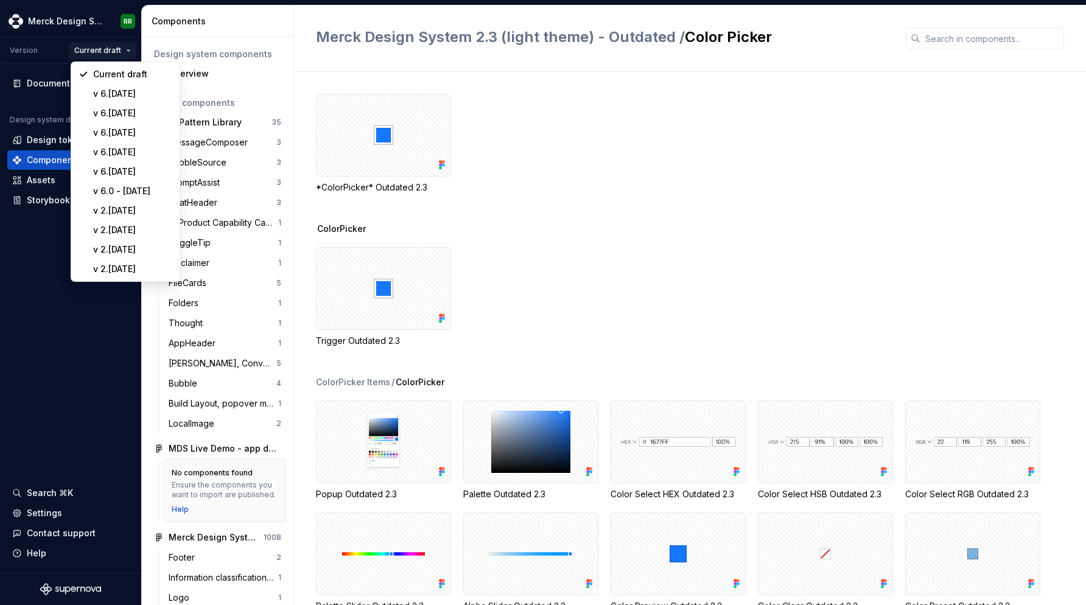
click at [34, 247] on html "Merck Design System RR Version Current draft Documentation Design system data D…" at bounding box center [543, 302] width 1086 height 605
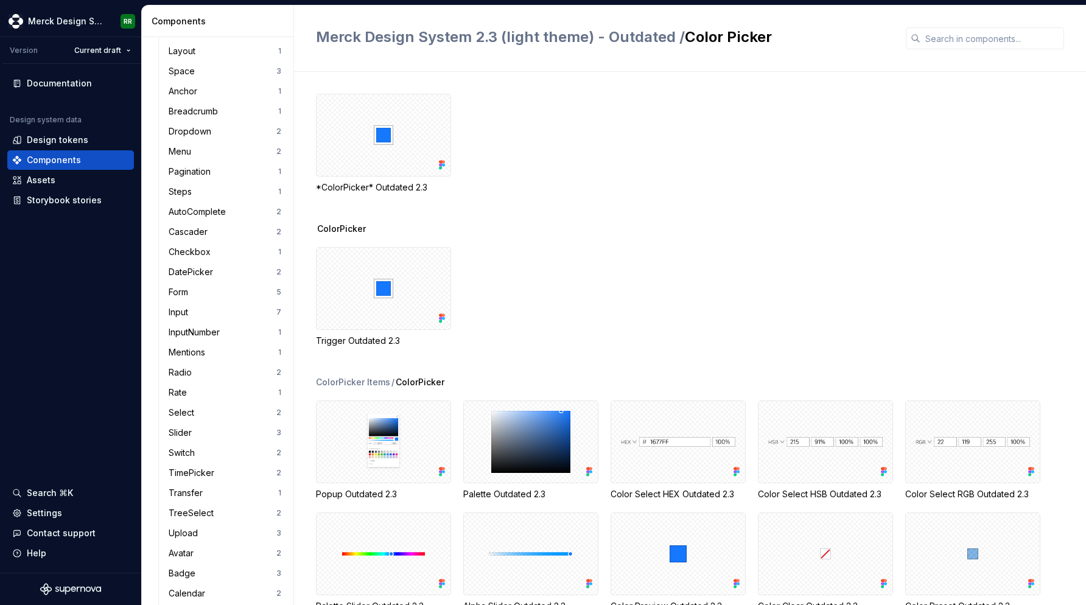
scroll to position [2405, 0]
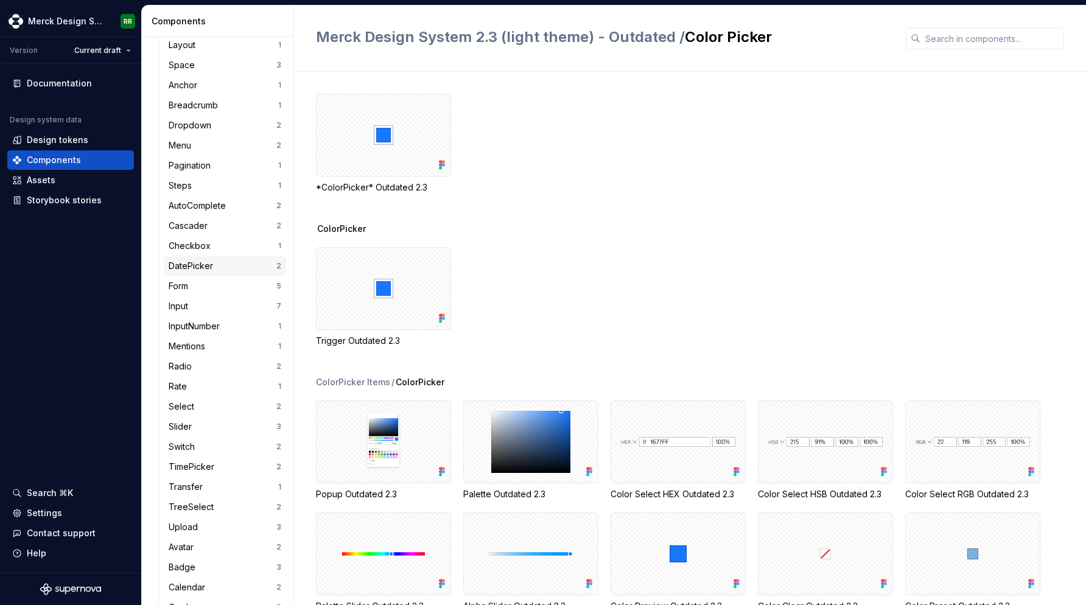
click at [212, 270] on div "DatePicker" at bounding box center [193, 266] width 49 height 12
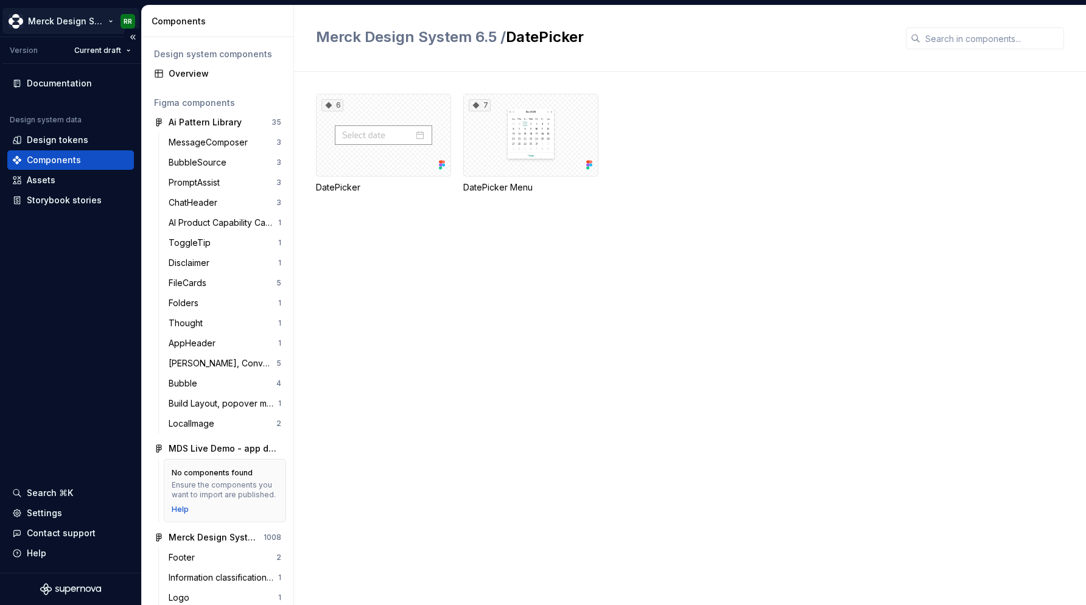
click at [81, 21] on html "Merck Design System RR Version Current draft Documentation Design system data D…" at bounding box center [543, 302] width 1086 height 605
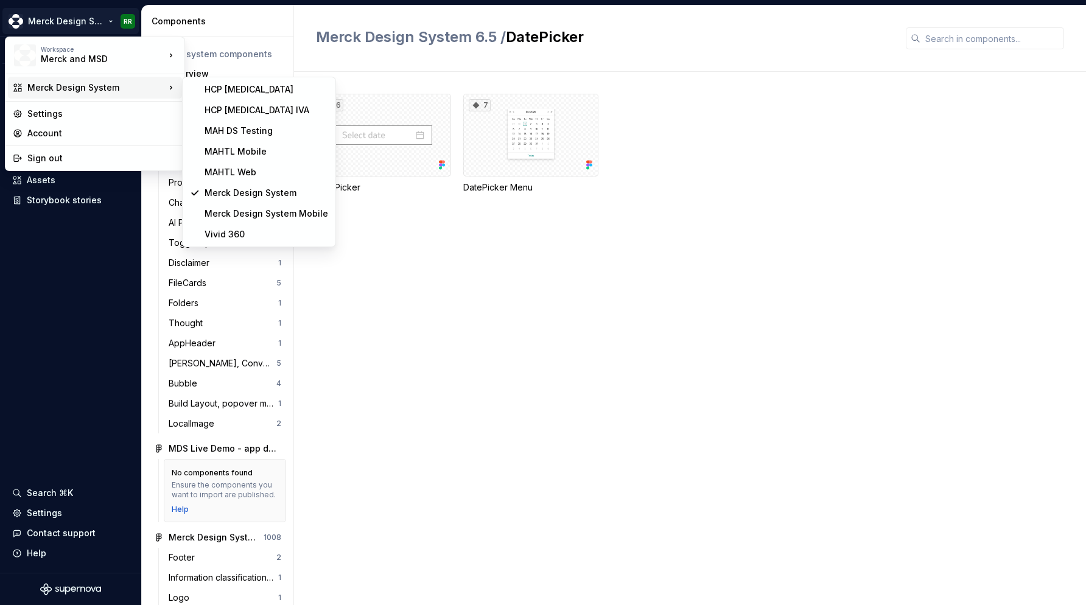
click at [93, 92] on div "Merck Design System" at bounding box center [96, 88] width 138 height 12
click at [238, 233] on div "Vivid 360" at bounding box center [266, 234] width 124 height 12
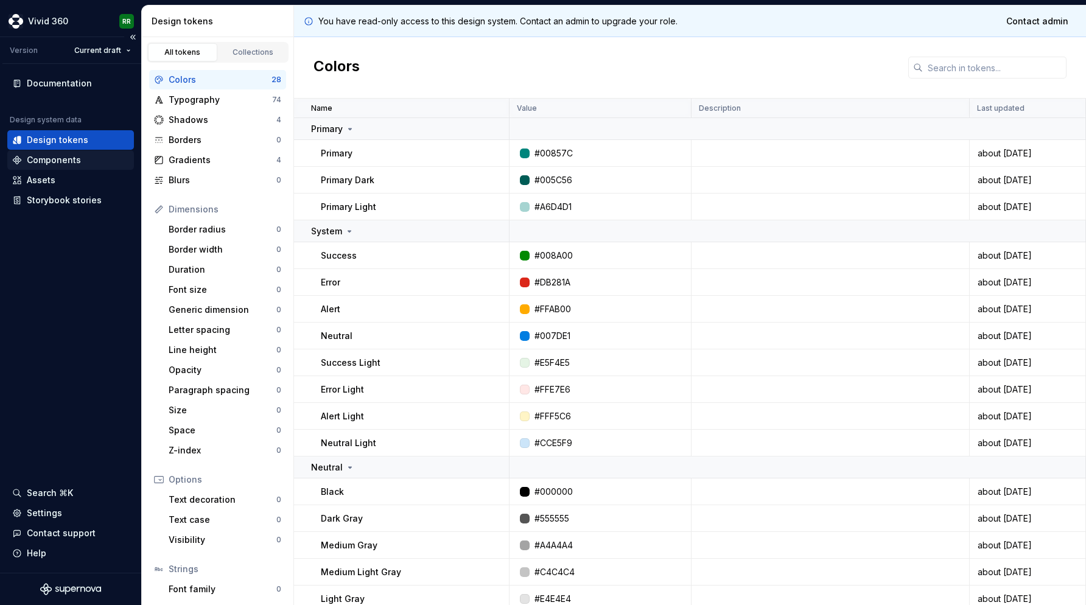
click at [63, 163] on div "Components" at bounding box center [54, 160] width 54 height 12
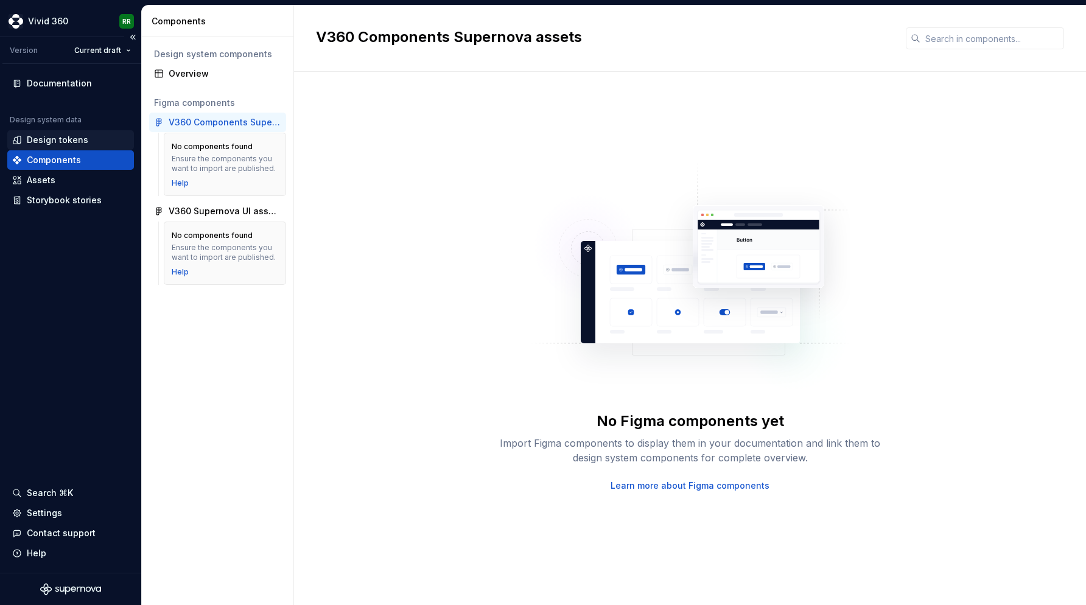
click at [61, 140] on div "Design tokens" at bounding box center [57, 140] width 61 height 12
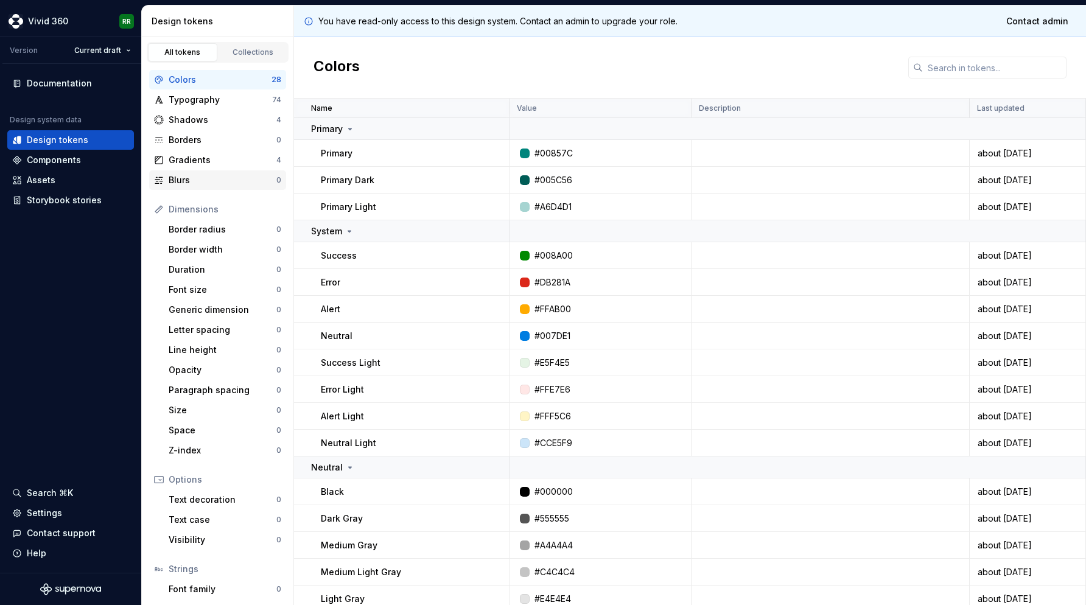
scroll to position [61, 0]
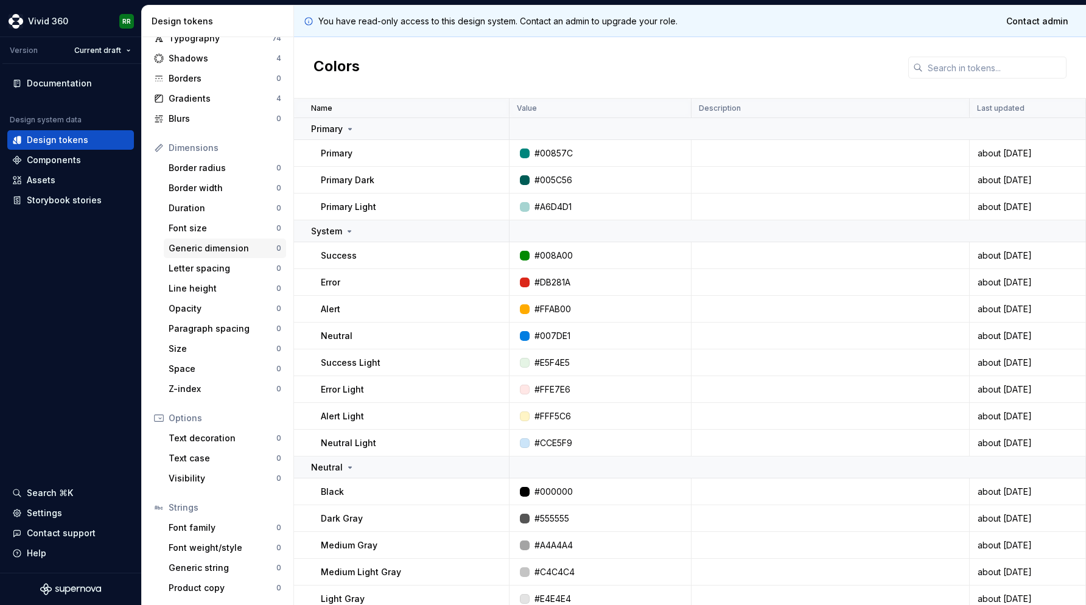
click at [196, 251] on div "Generic dimension" at bounding box center [223, 248] width 108 height 12
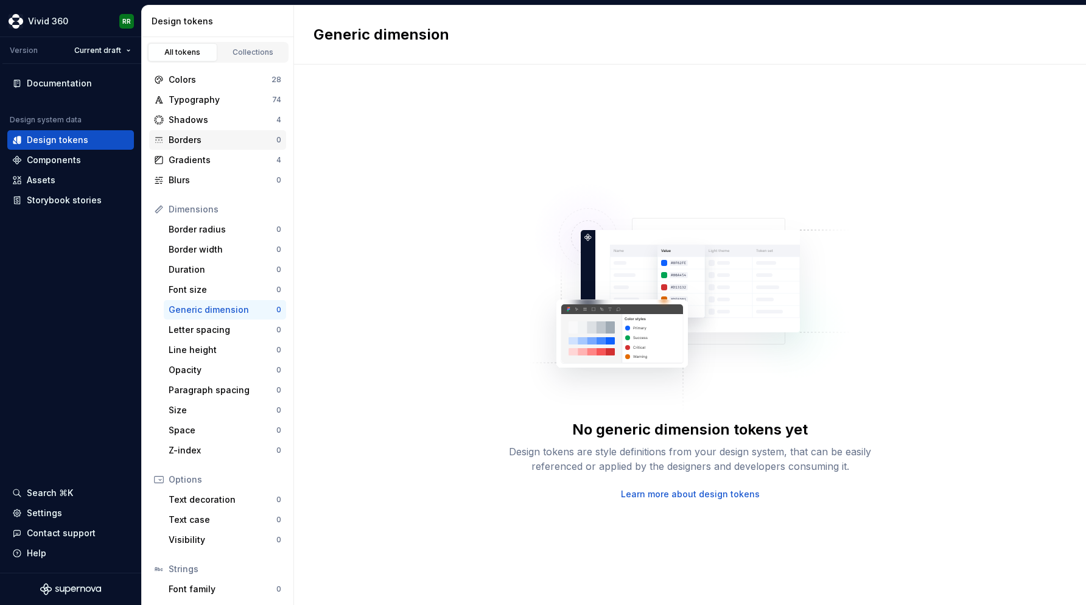
click at [212, 142] on div "Borders" at bounding box center [223, 140] width 108 height 12
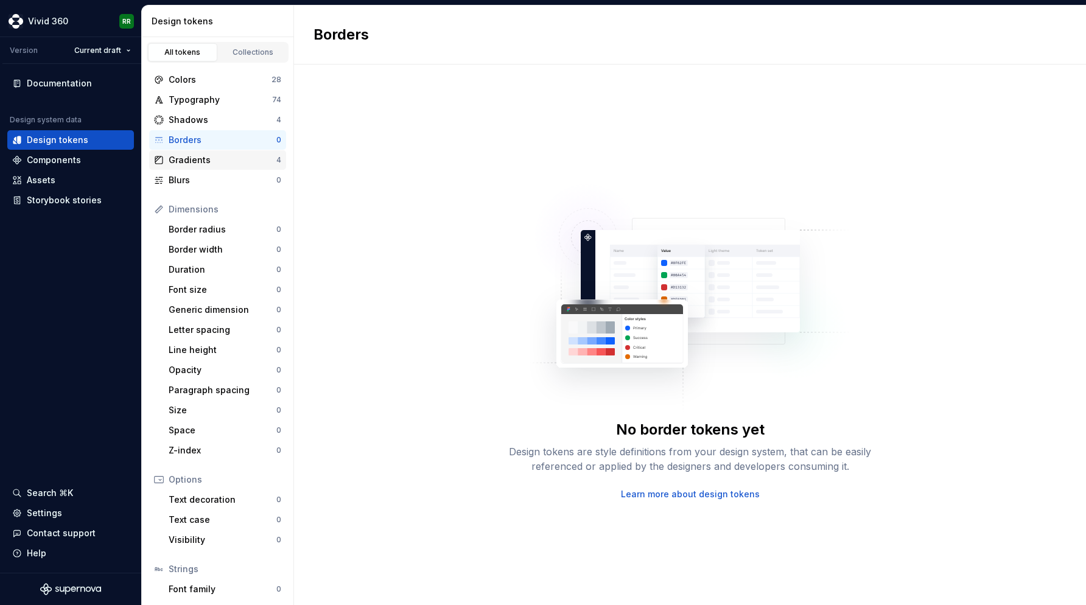
click at [212, 160] on div "Gradients" at bounding box center [223, 160] width 108 height 12
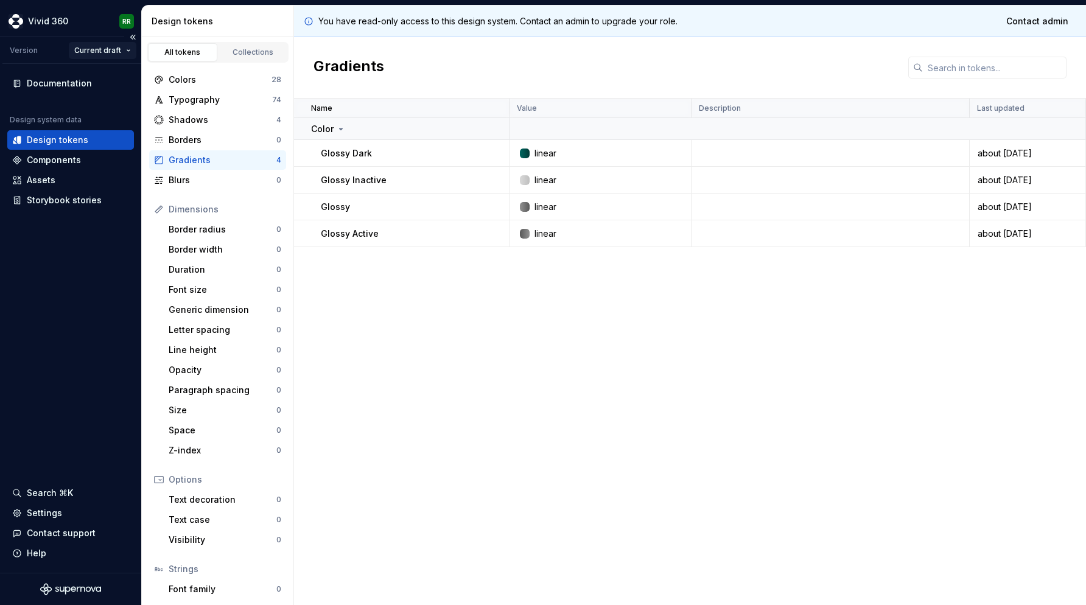
click at [98, 50] on html "Vivid 360 RR Version Current draft Documentation Design system data Design toke…" at bounding box center [543, 302] width 1086 height 605
click at [71, 22] on html "Vivid 360 RR Version Current draft Documentation Design system data Design toke…" at bounding box center [543, 302] width 1086 height 605
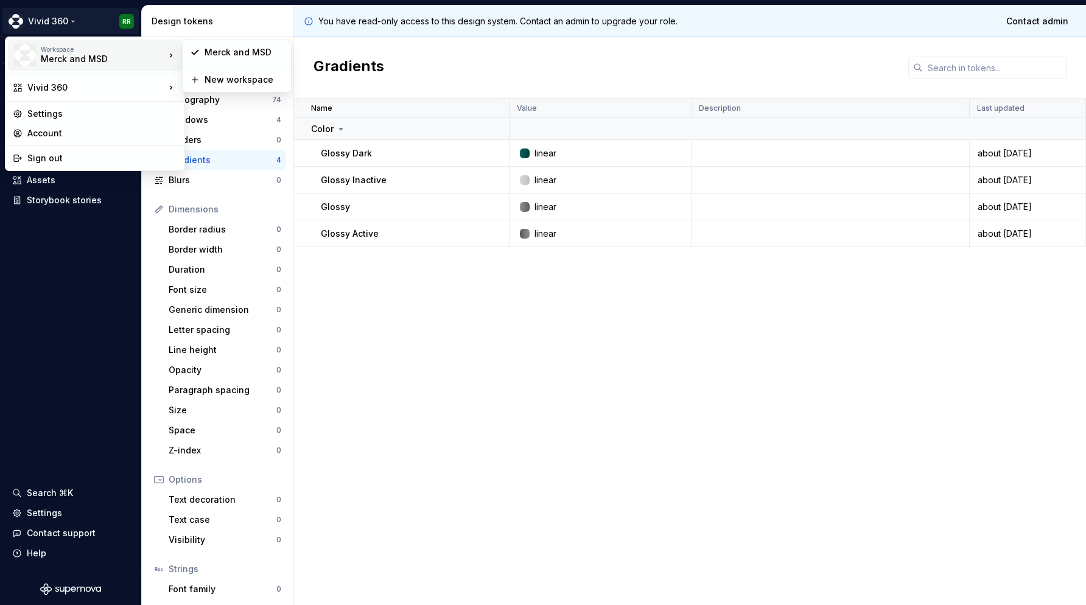
click at [121, 57] on div "Merck and MSD" at bounding box center [92, 59] width 103 height 12
click at [99, 273] on html "Vivid 360 RR Version Current draft Documentation Design system data Design toke…" at bounding box center [543, 302] width 1086 height 605
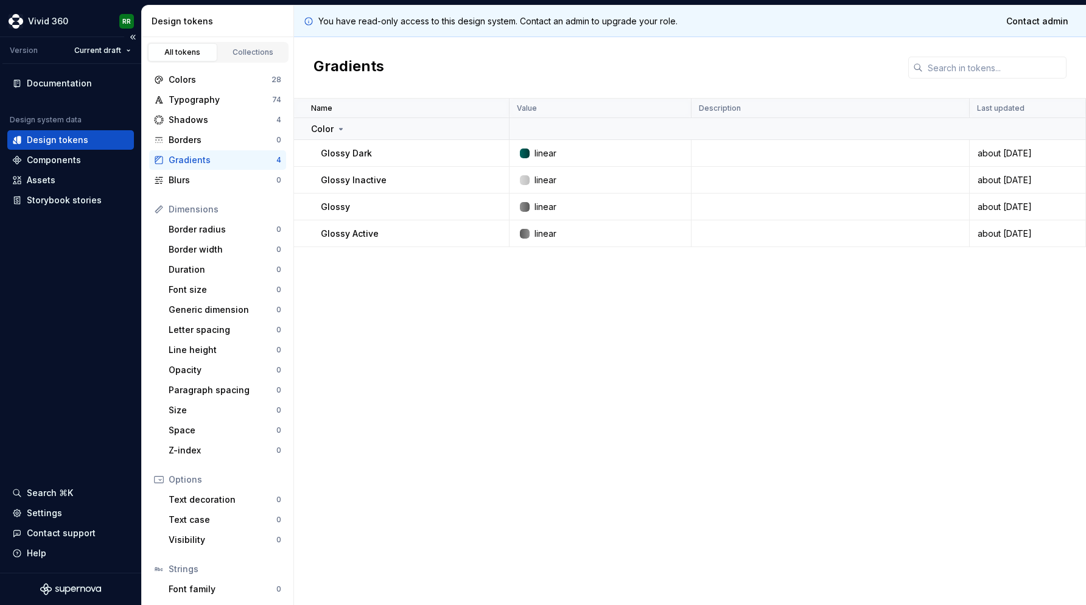
click at [115, 295] on div "Documentation Design system data Design tokens Components Assets Storybook stor…" at bounding box center [70, 318] width 141 height 509
click at [61, 581] on div at bounding box center [70, 589] width 141 height 32
click at [53, 18] on html "Vivid 360 RR Version Current draft Documentation Design system data Design toke…" at bounding box center [543, 302] width 1086 height 605
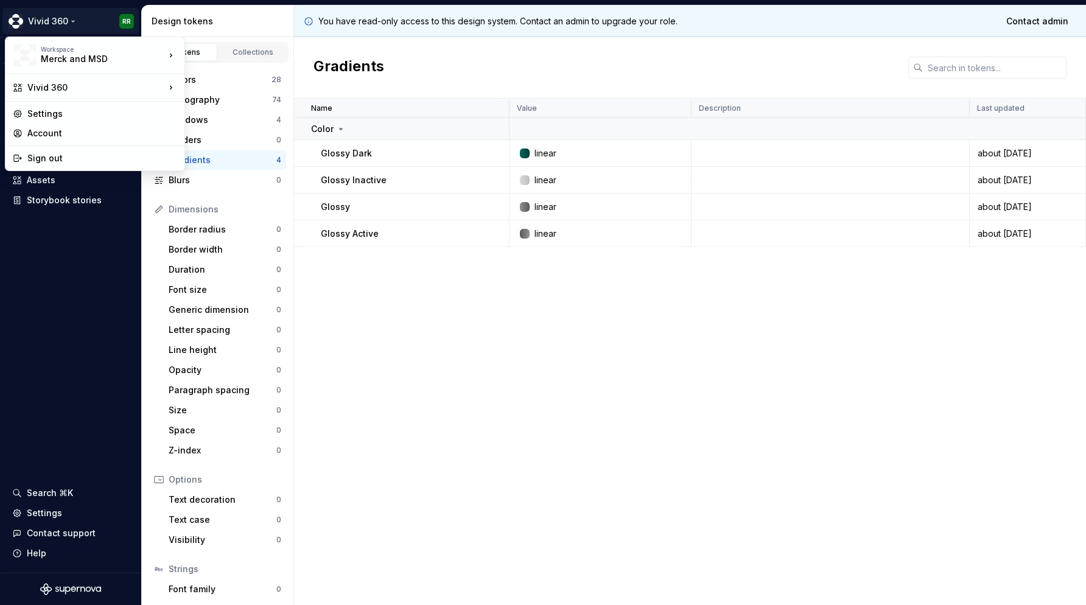
click at [79, 263] on html "Vivid 360 RR Version Current draft Documentation Design system data Design toke…" at bounding box center [543, 302] width 1086 height 605
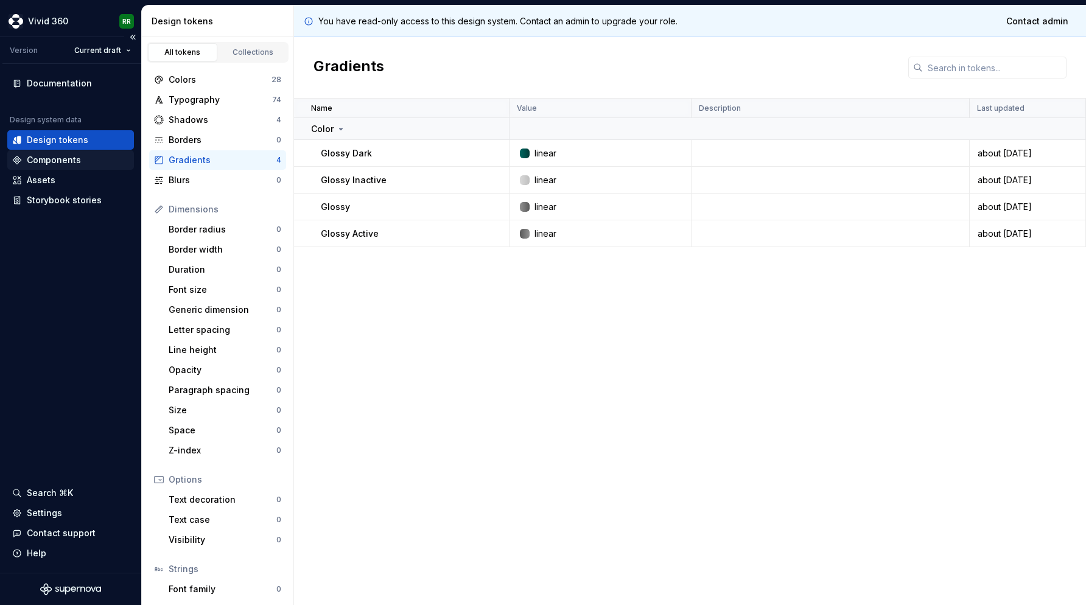
click at [77, 162] on div "Components" at bounding box center [54, 160] width 54 height 12
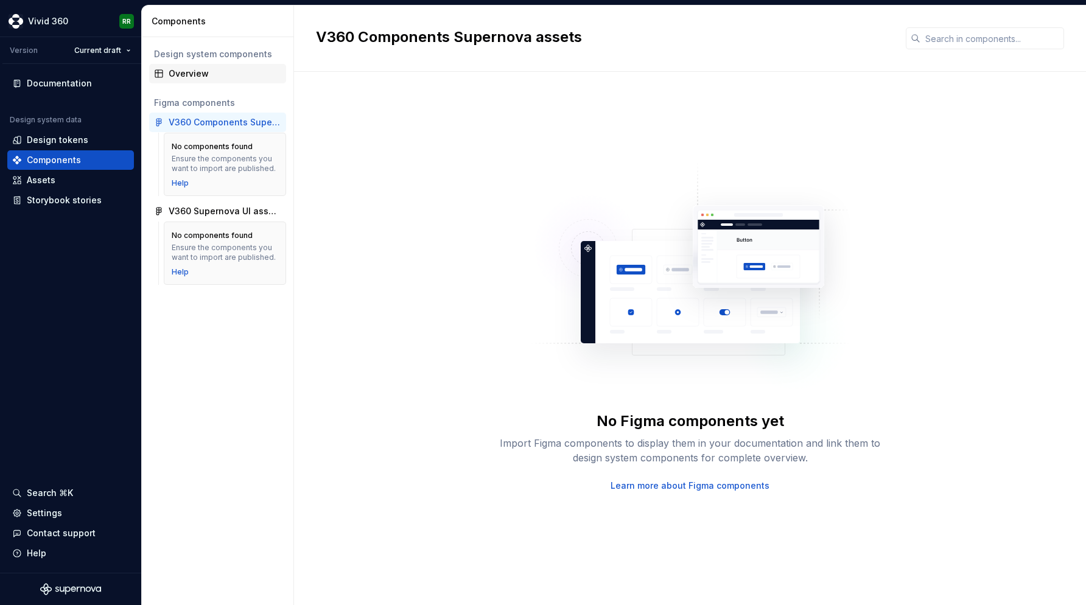
click at [192, 81] on div "Overview" at bounding box center [217, 73] width 137 height 19
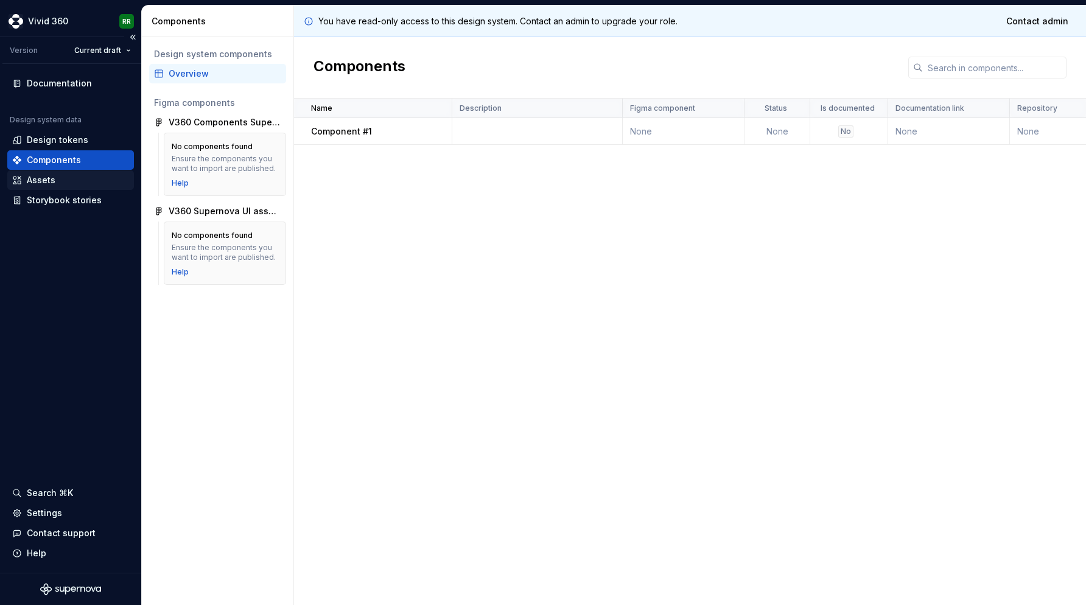
click at [68, 177] on div "Assets" at bounding box center [70, 180] width 117 height 12
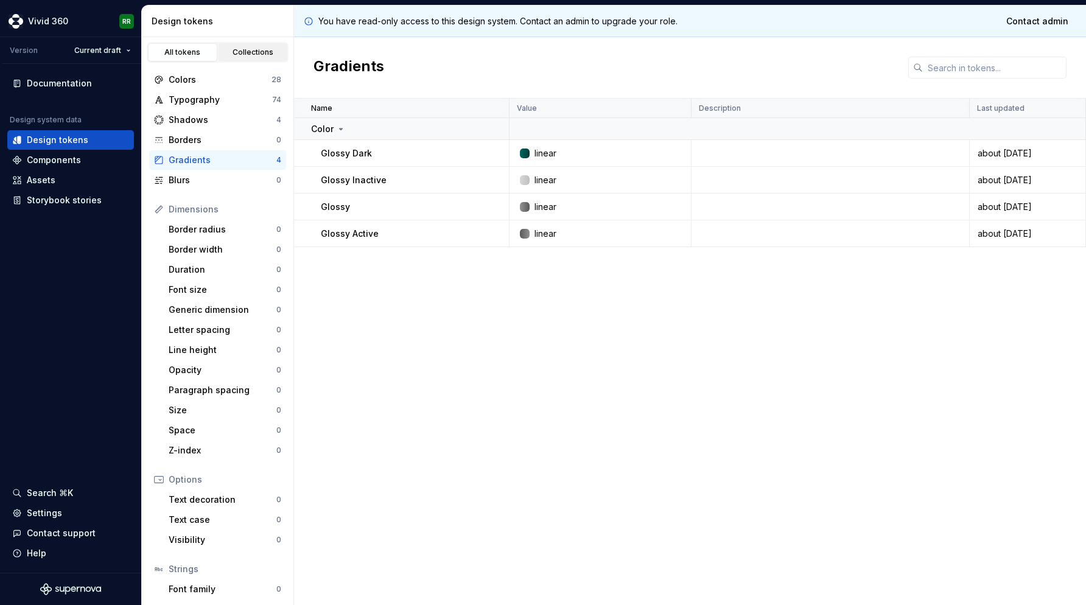
click at [254, 57] on div "Collections" at bounding box center [253, 52] width 61 height 10
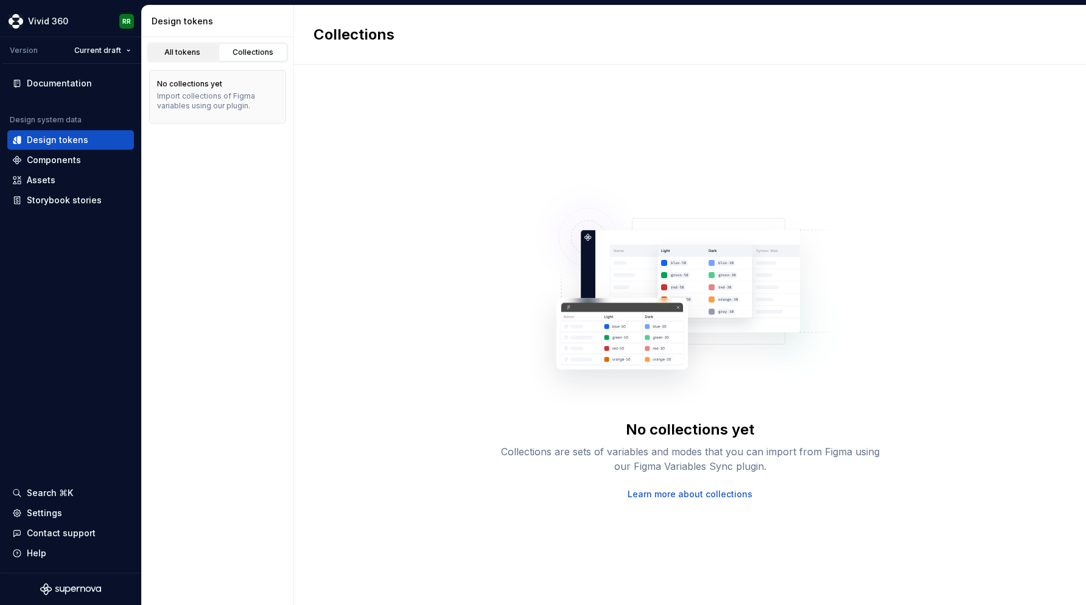
click at [200, 49] on div "All tokens" at bounding box center [182, 52] width 61 height 10
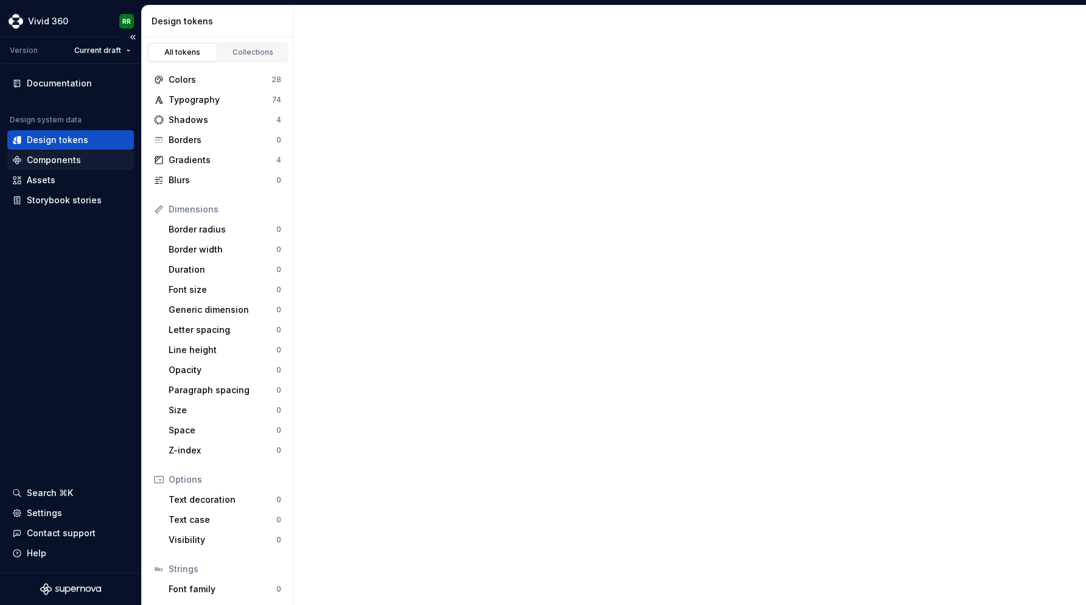
click at [86, 153] on div "Components" at bounding box center [70, 159] width 127 height 19
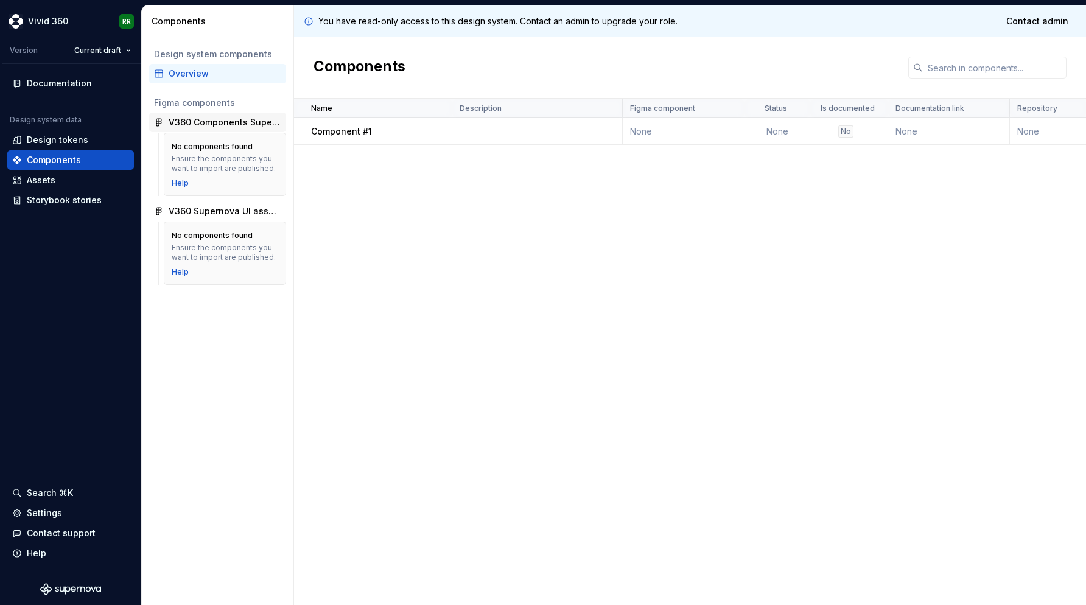
click at [209, 120] on div "V360 Components Supernova assets" at bounding box center [225, 122] width 113 height 12
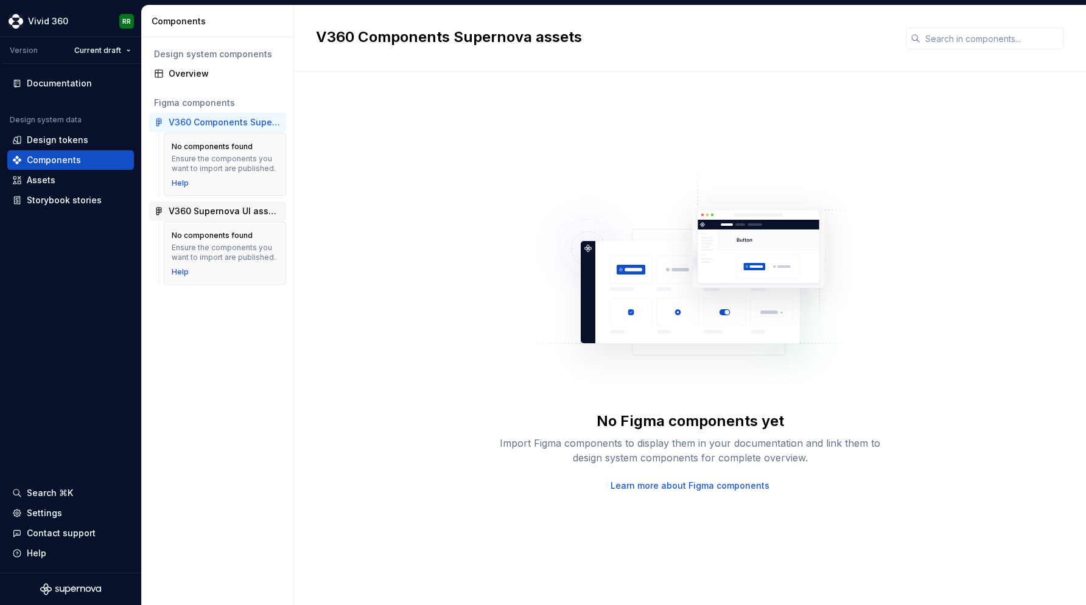
click at [220, 212] on div "V360 Supernova UI assets" at bounding box center [225, 211] width 113 height 12
click at [198, 72] on div "Overview" at bounding box center [225, 74] width 113 height 12
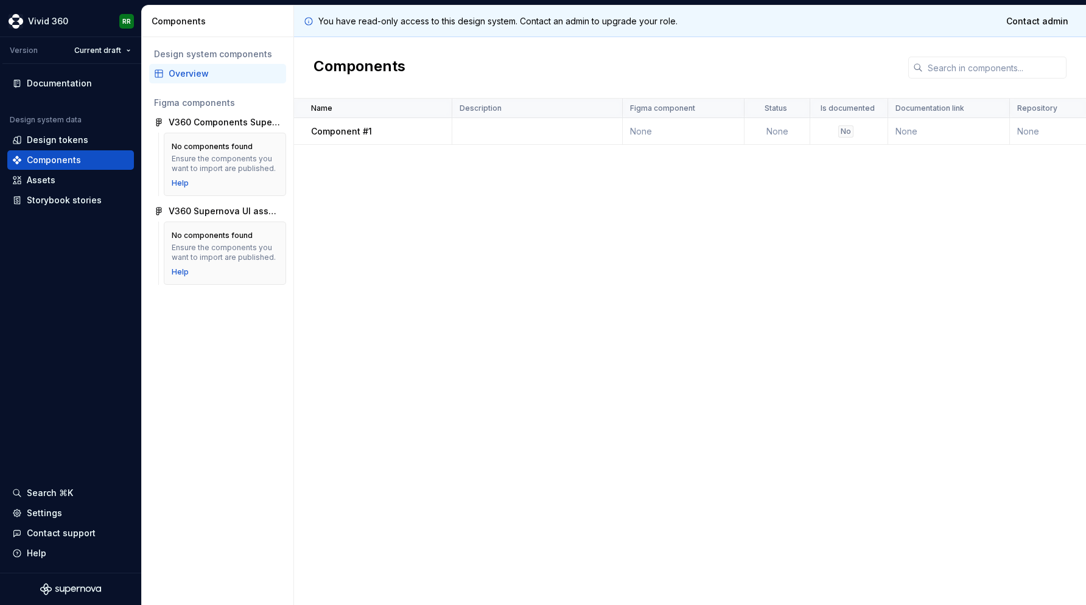
click at [198, 72] on div "Overview" at bounding box center [225, 74] width 113 height 12
click at [78, 187] on div "Assets" at bounding box center [70, 179] width 127 height 19
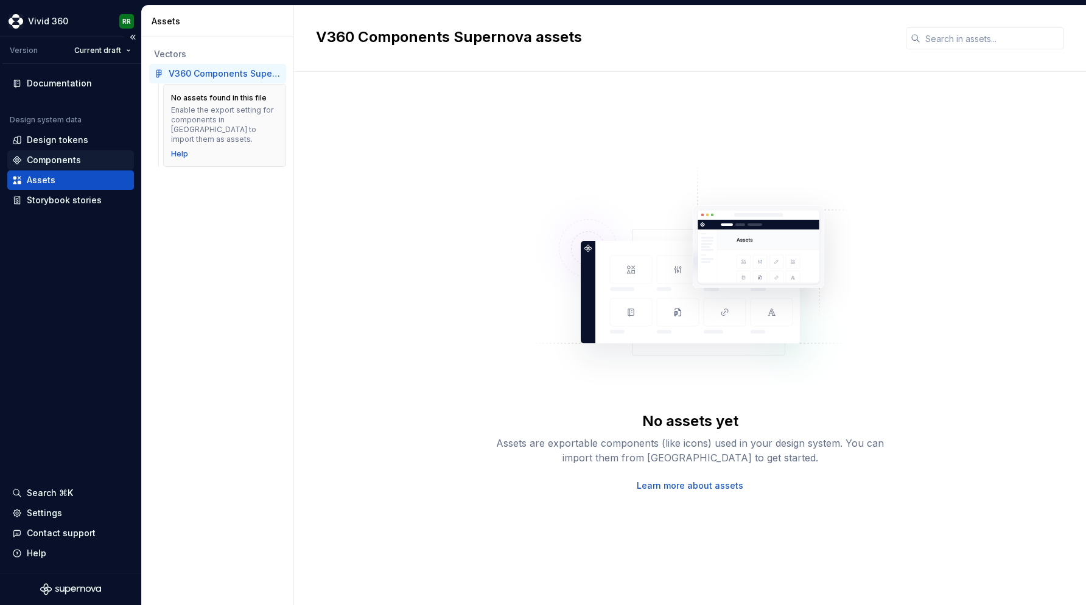
click at [80, 159] on div "Components" at bounding box center [70, 160] width 117 height 12
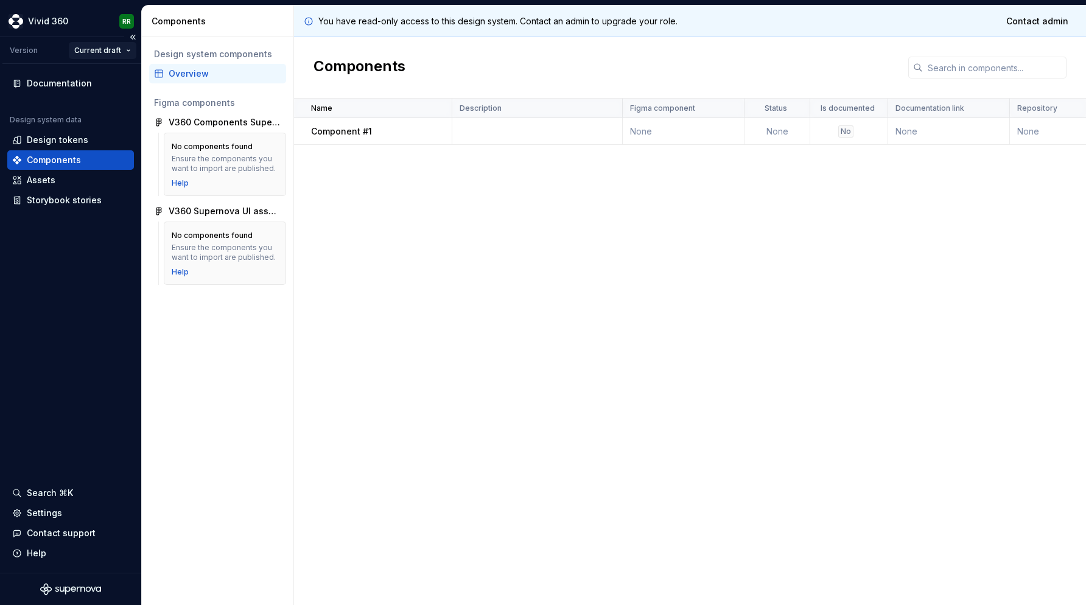
click at [130, 44] on html "Vivid 360 RR Version Current draft Documentation Design system data Design toke…" at bounding box center [543, 302] width 1086 height 605
click at [69, 347] on html "Vivid 360 RR Version Current draft Documentation Design system data Design toke…" at bounding box center [543, 302] width 1086 height 605
click at [93, 347] on div "Documentation Design system data Design tokens Components Assets Storybook stor…" at bounding box center [70, 318] width 141 height 509
click at [198, 383] on div "Design system components Overview Figma components V360 Components Supernova as…" at bounding box center [218, 321] width 152 height 568
click at [127, 50] on html "Vivid 360 RR Version Current draft Documentation Design system data Design toke…" at bounding box center [543, 302] width 1086 height 605
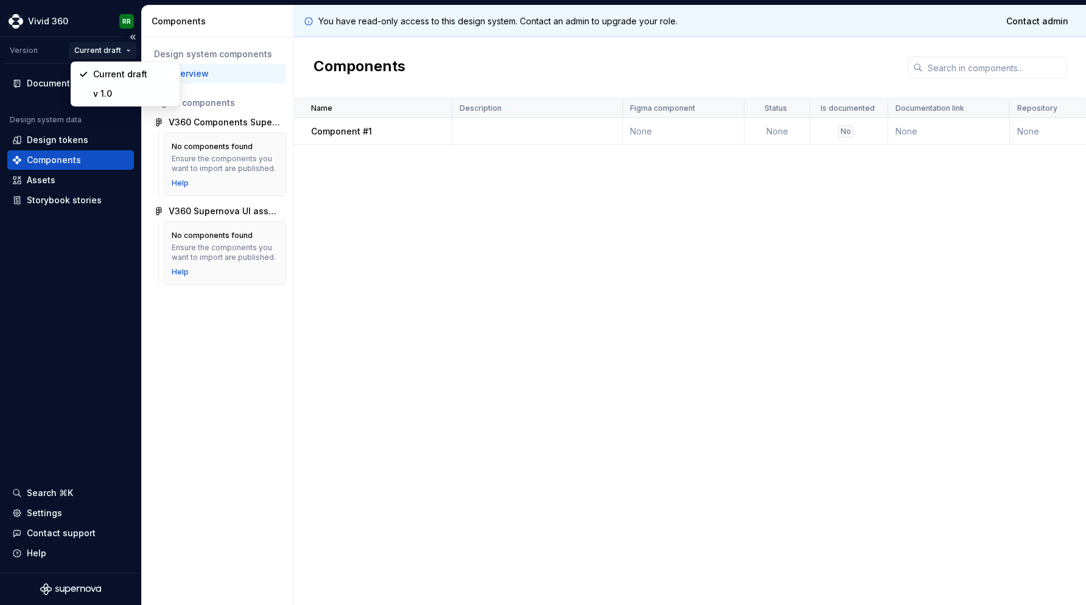
click at [127, 50] on html "Vivid 360 RR Version Current draft Documentation Design system data Design toke…" at bounding box center [543, 302] width 1086 height 605
click at [61, 322] on div "Documentation Design system data Design tokens Components Assets Storybook stor…" at bounding box center [70, 318] width 141 height 509
click at [305, 241] on div "Name Description Figma component Status Is documented Documentation link Reposi…" at bounding box center [690, 352] width 792 height 506
